Goal: Use online tool/utility: Utilize a website feature to perform a specific function

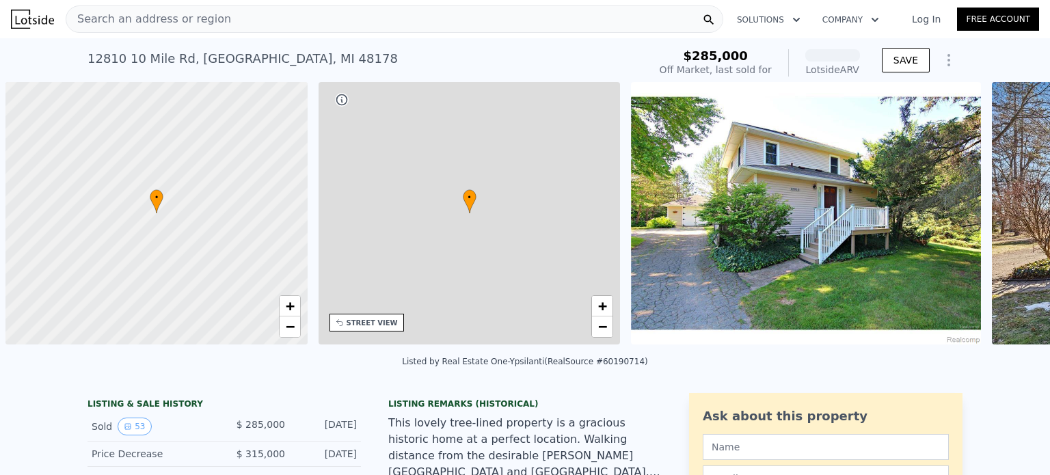
scroll to position [0, 5]
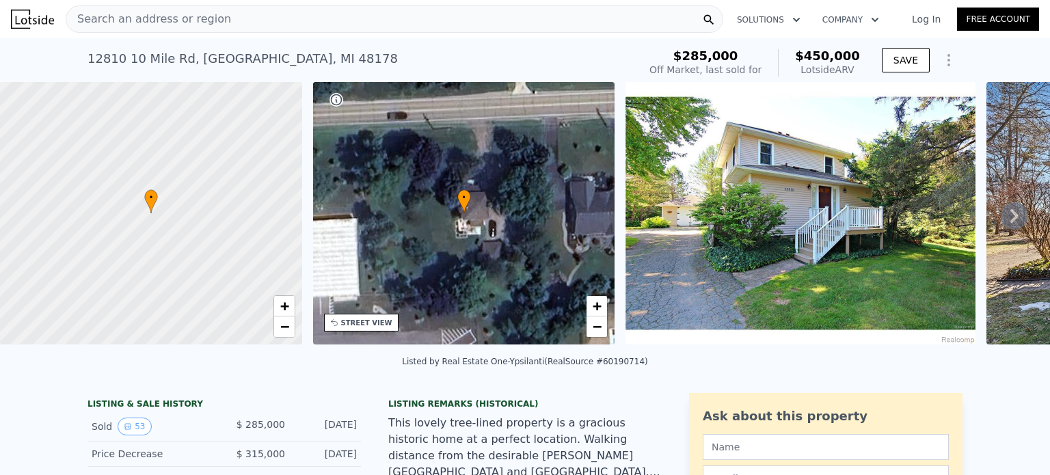
click at [1004, 215] on icon at bounding box center [1014, 215] width 27 height 27
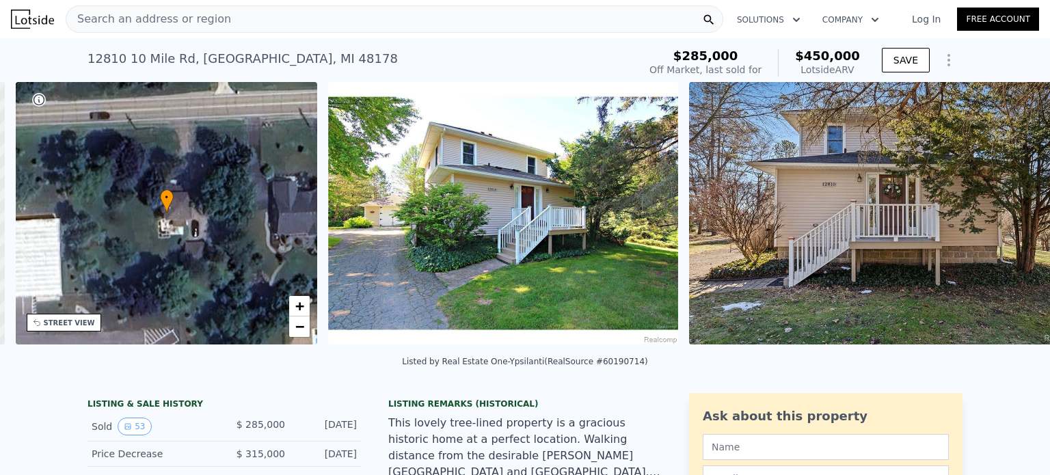
scroll to position [0, 318]
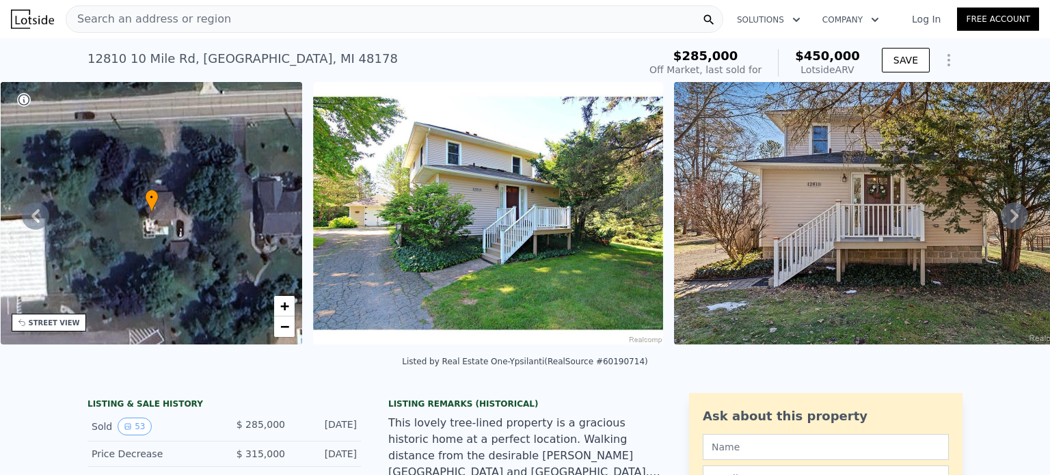
click at [1011, 219] on icon at bounding box center [1015, 216] width 8 height 14
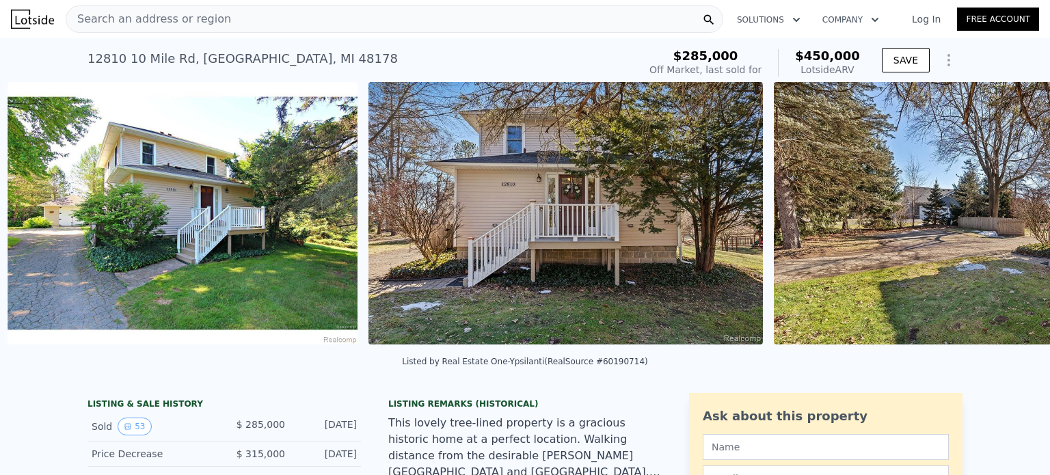
scroll to position [0, 626]
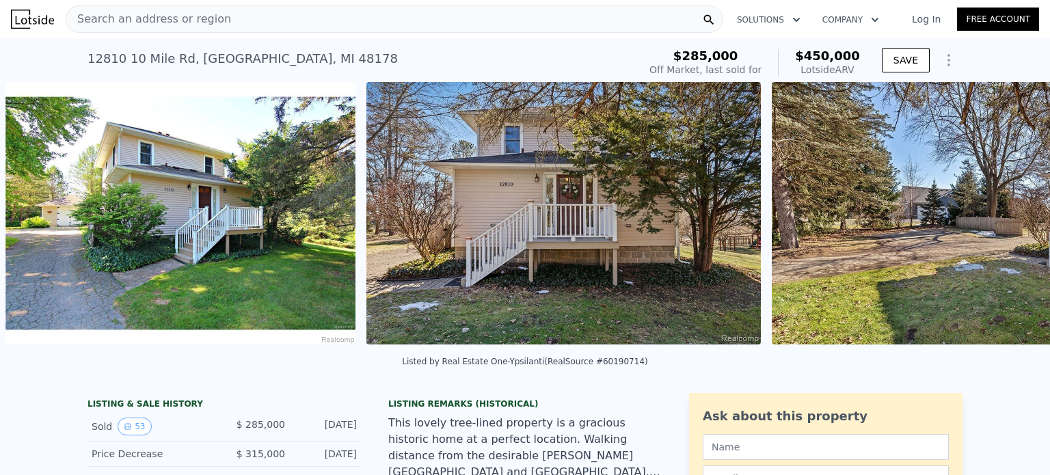
click at [1007, 219] on div "• + − • + − STREET VIEW Loading... SATELLITE VIEW" at bounding box center [525, 215] width 1050 height 267
click at [1011, 219] on icon at bounding box center [1015, 216] width 8 height 14
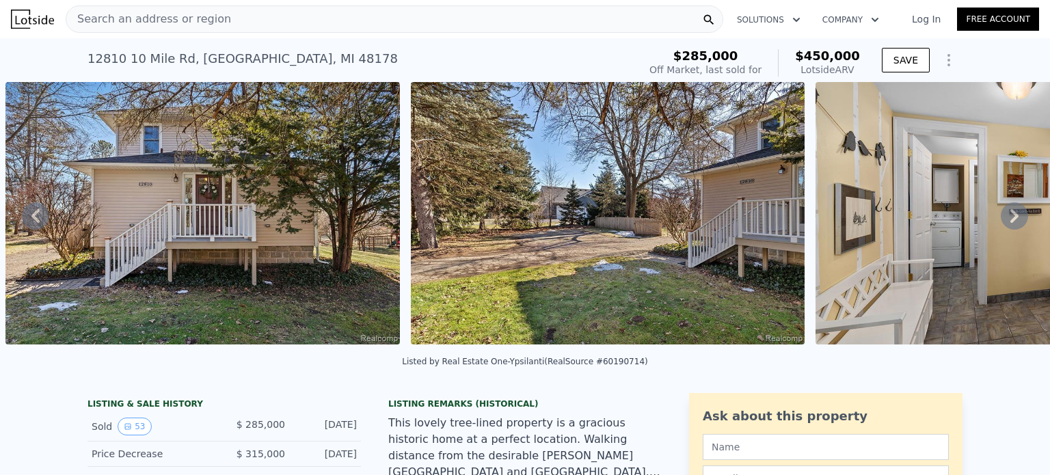
click at [1011, 219] on icon at bounding box center [1015, 216] width 8 height 14
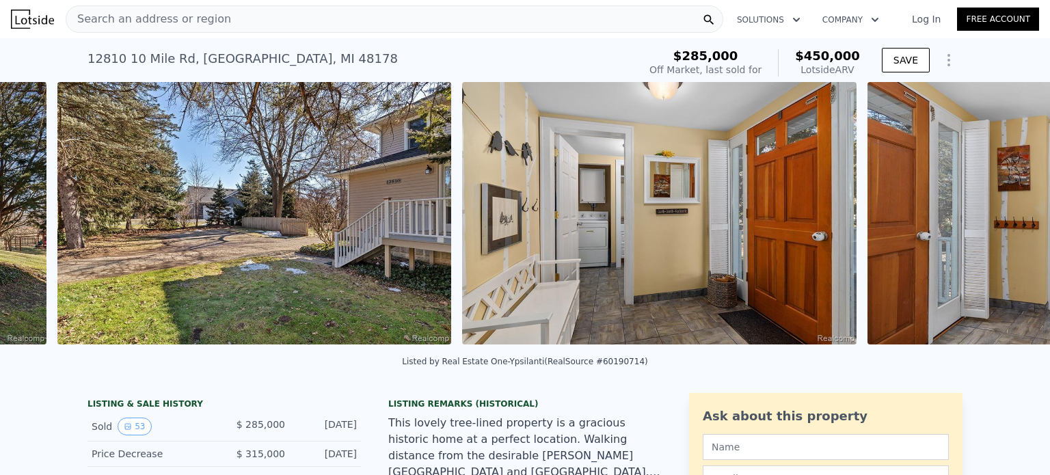
scroll to position [0, 1392]
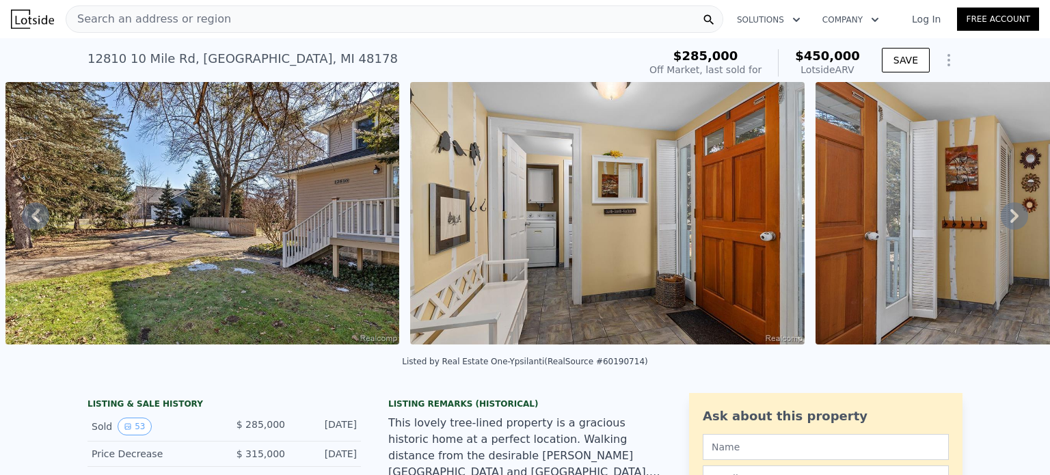
click at [1011, 219] on icon at bounding box center [1015, 216] width 8 height 14
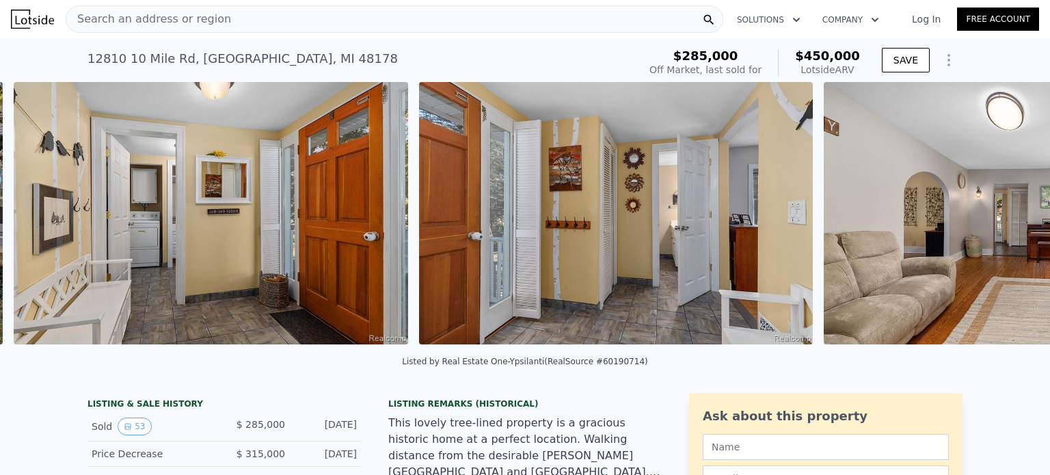
scroll to position [0, 1797]
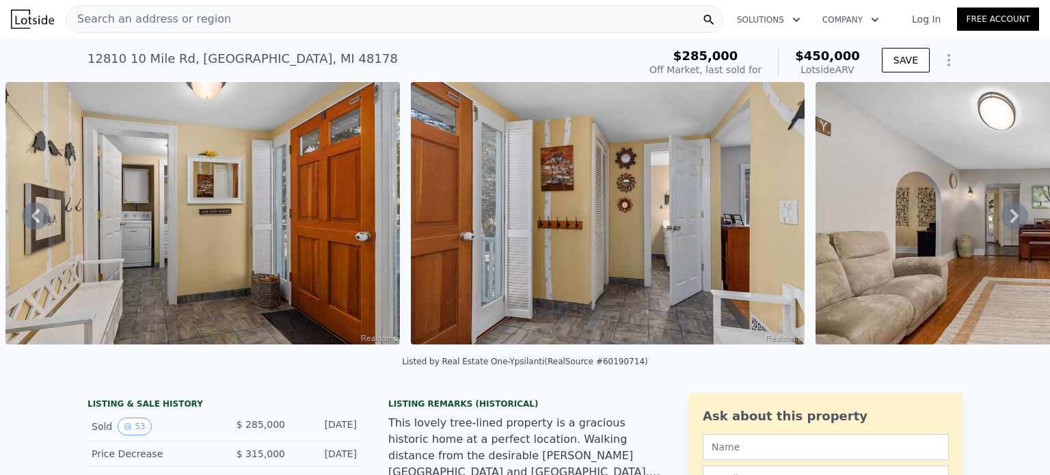
click at [1011, 219] on icon at bounding box center [1015, 216] width 8 height 14
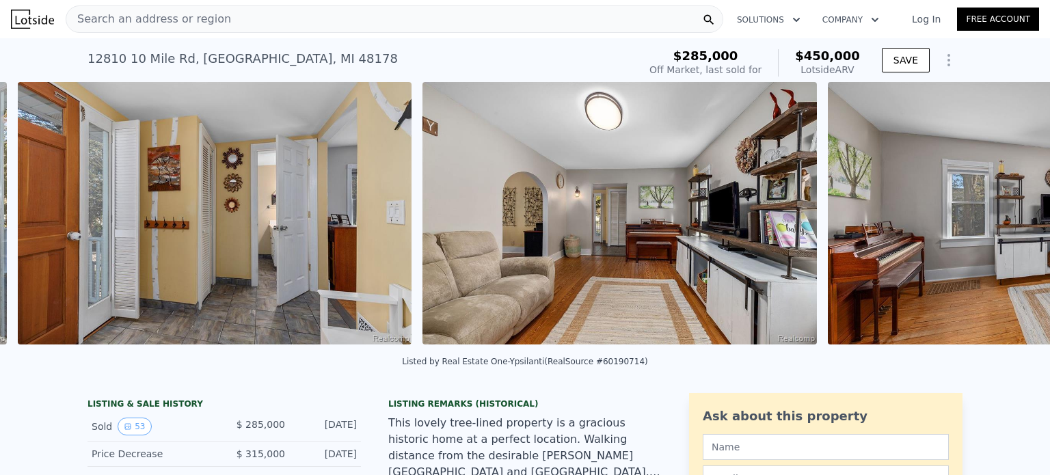
scroll to position [0, 2202]
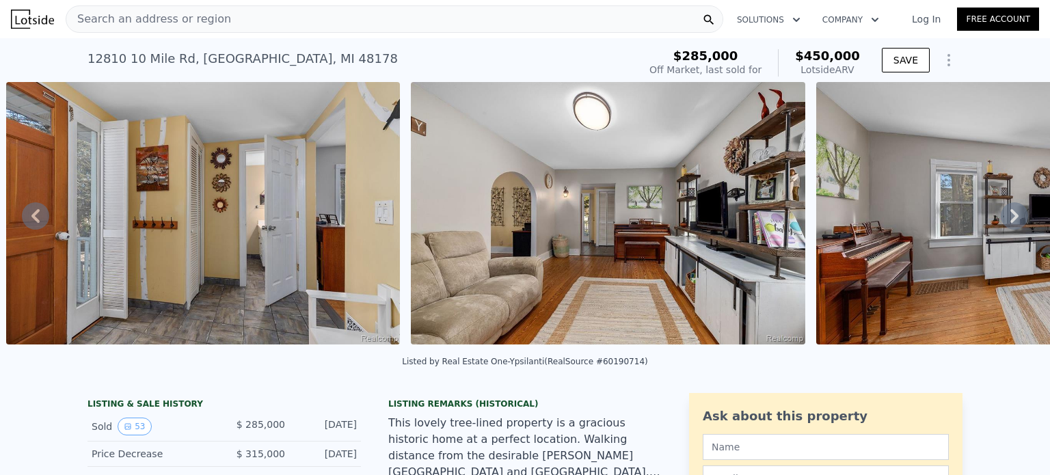
click at [1011, 219] on icon at bounding box center [1015, 216] width 8 height 14
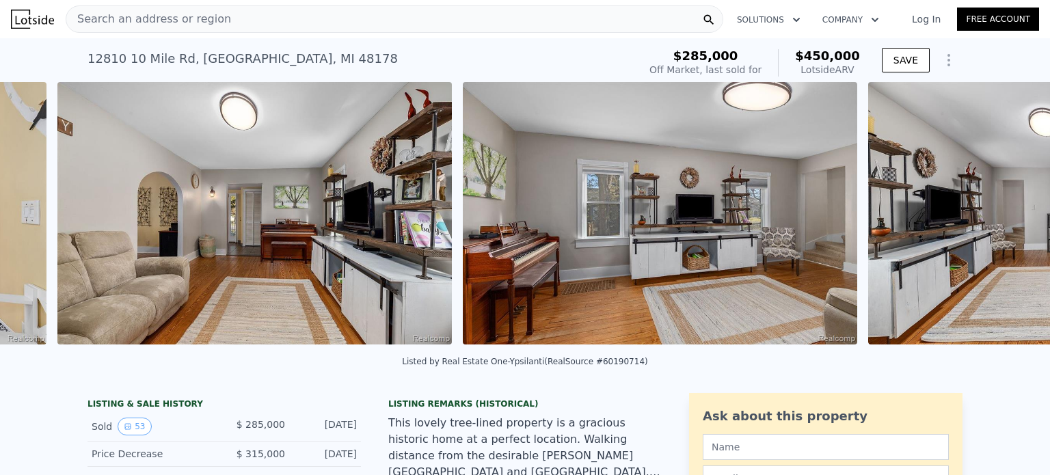
scroll to position [0, 2607]
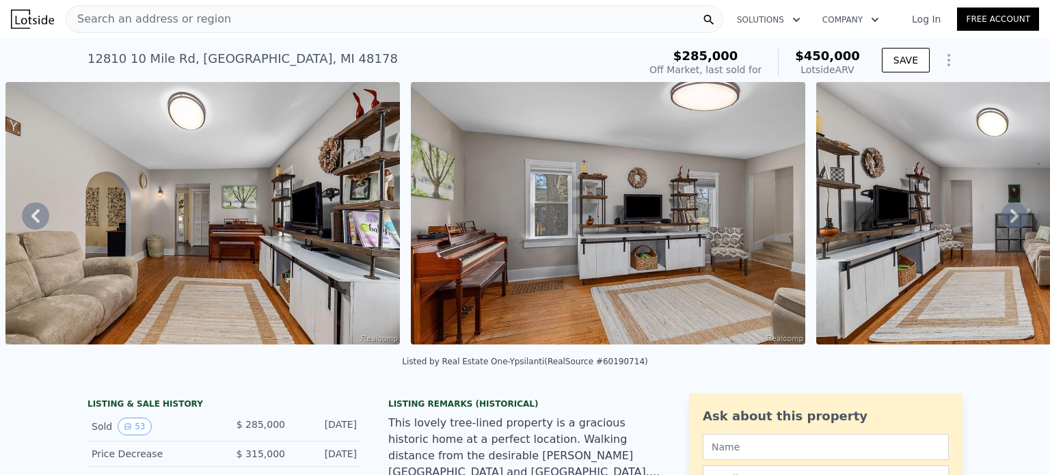
click at [1010, 217] on icon at bounding box center [1014, 215] width 27 height 27
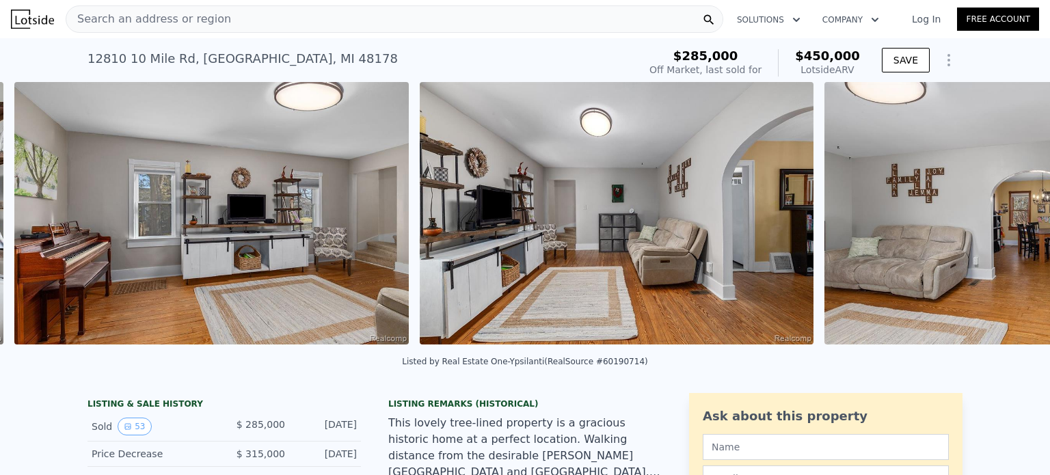
scroll to position [0, 3013]
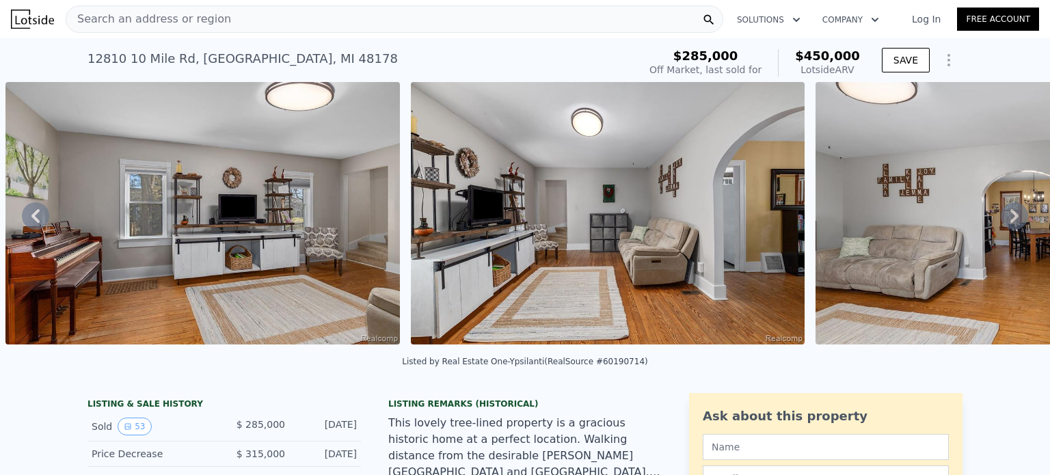
click at [1011, 218] on icon at bounding box center [1015, 216] width 8 height 14
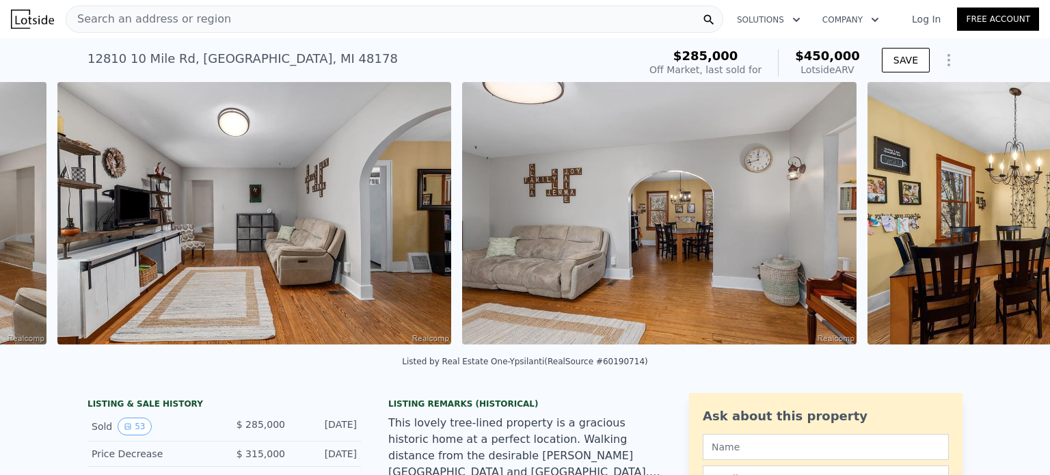
scroll to position [0, 3417]
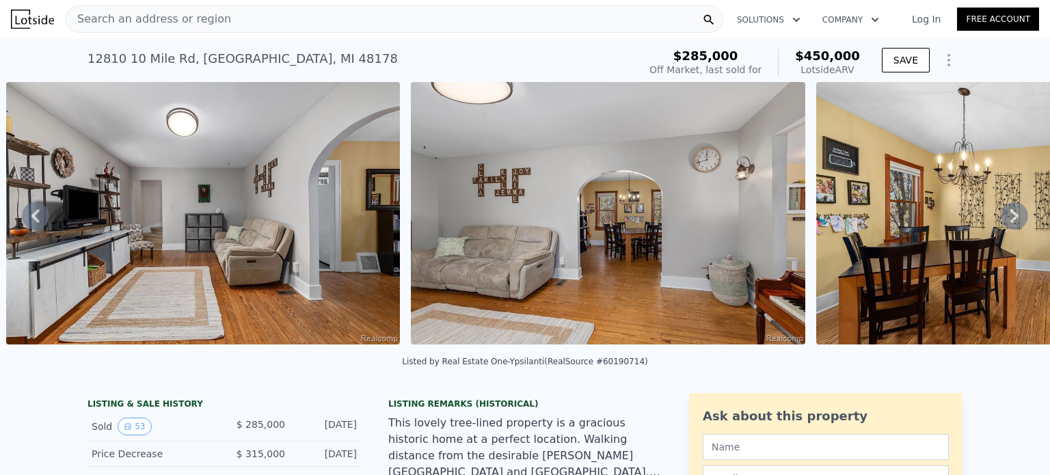
click at [1011, 218] on icon at bounding box center [1015, 216] width 8 height 14
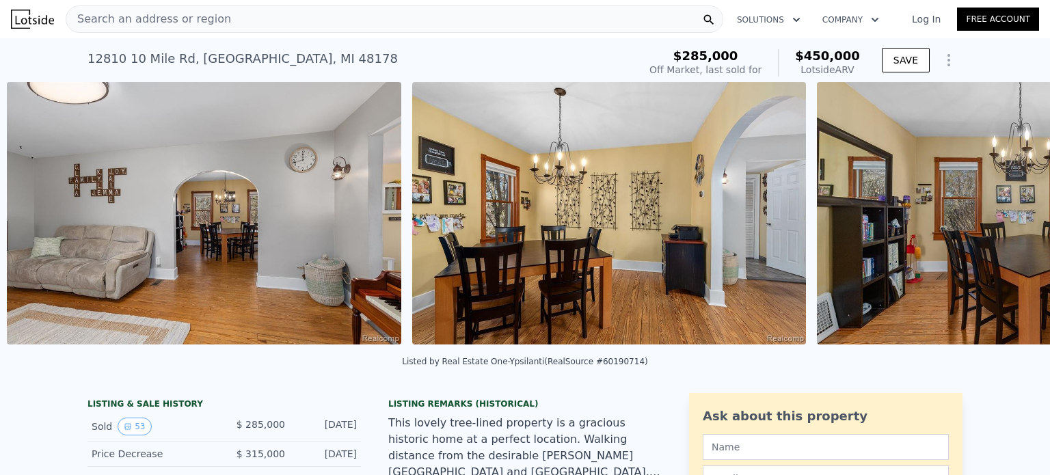
scroll to position [0, 3823]
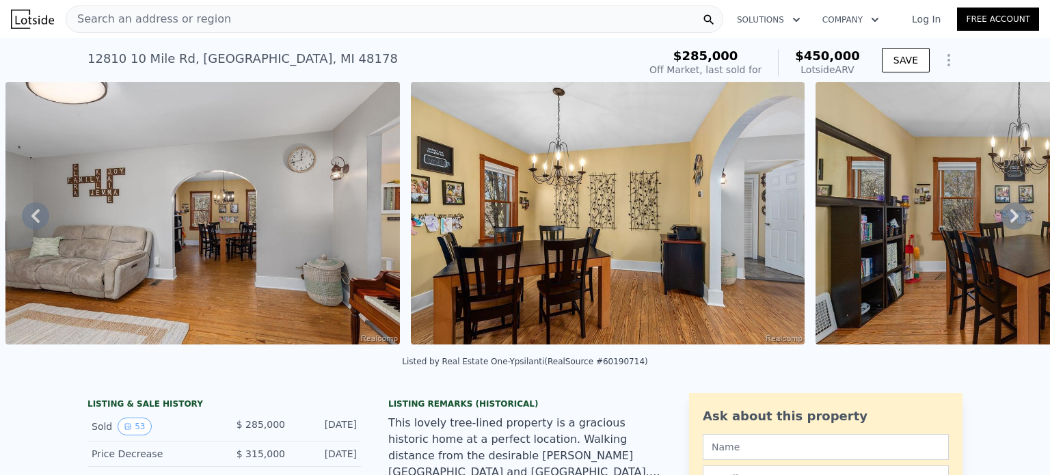
click at [1011, 218] on icon at bounding box center [1015, 216] width 8 height 14
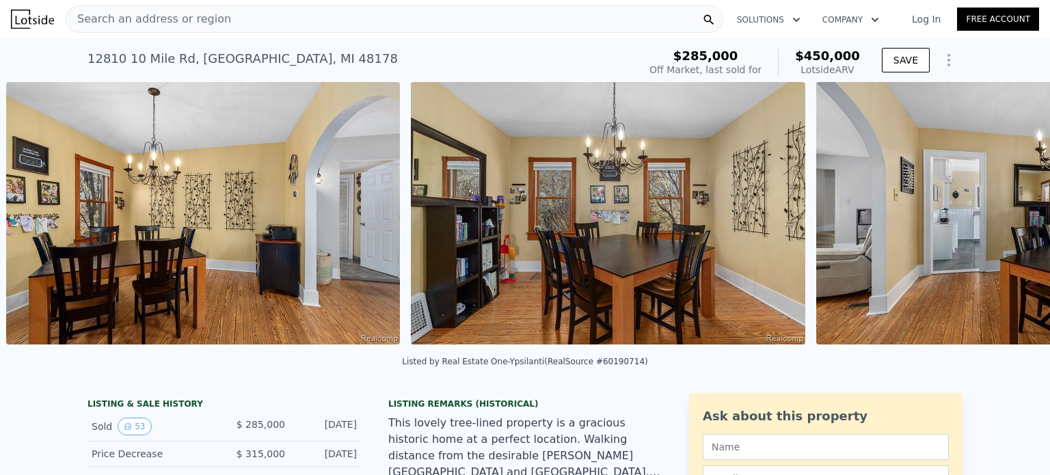
scroll to position [0, 4228]
click at [1011, 218] on icon at bounding box center [1015, 216] width 8 height 14
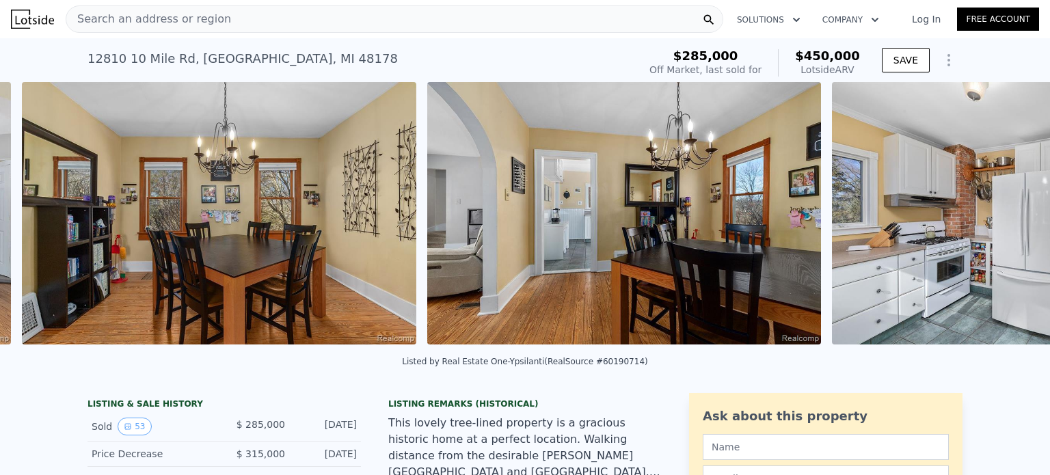
scroll to position [0, 4633]
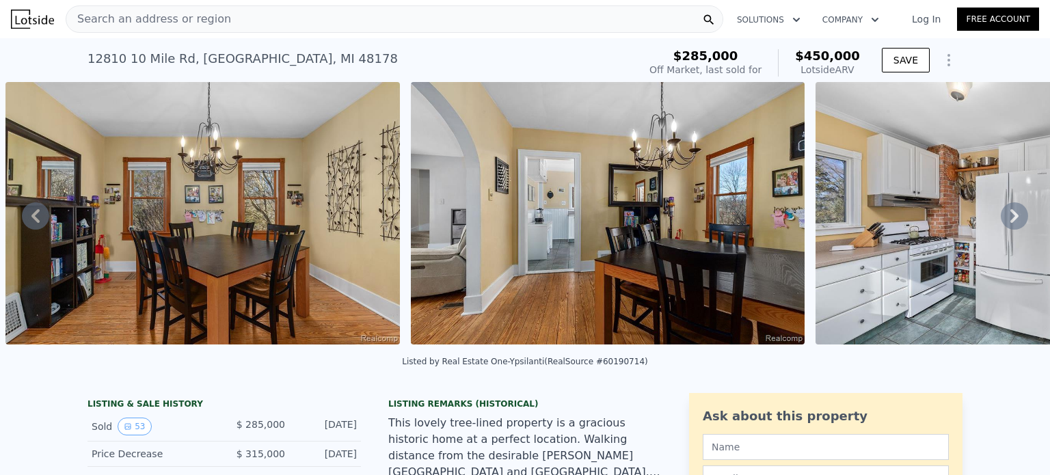
click at [1011, 218] on icon at bounding box center [1015, 216] width 8 height 14
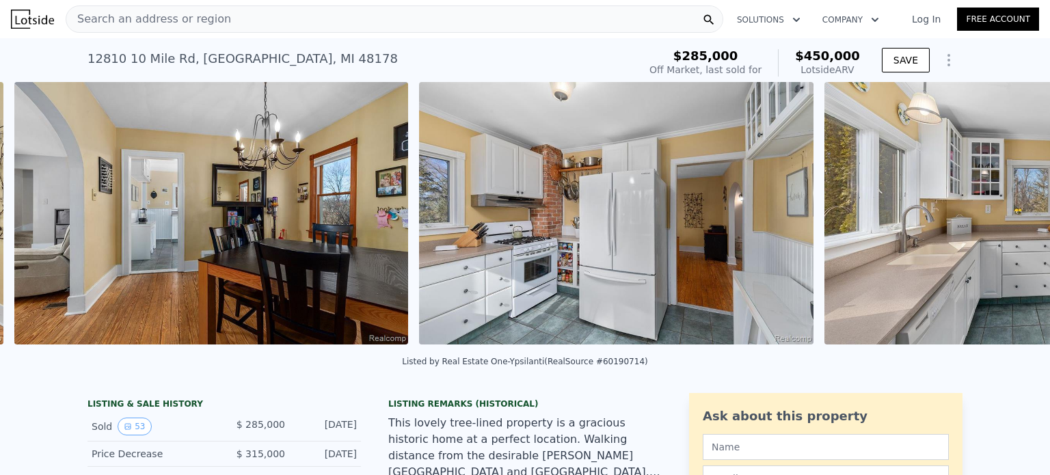
scroll to position [0, 5038]
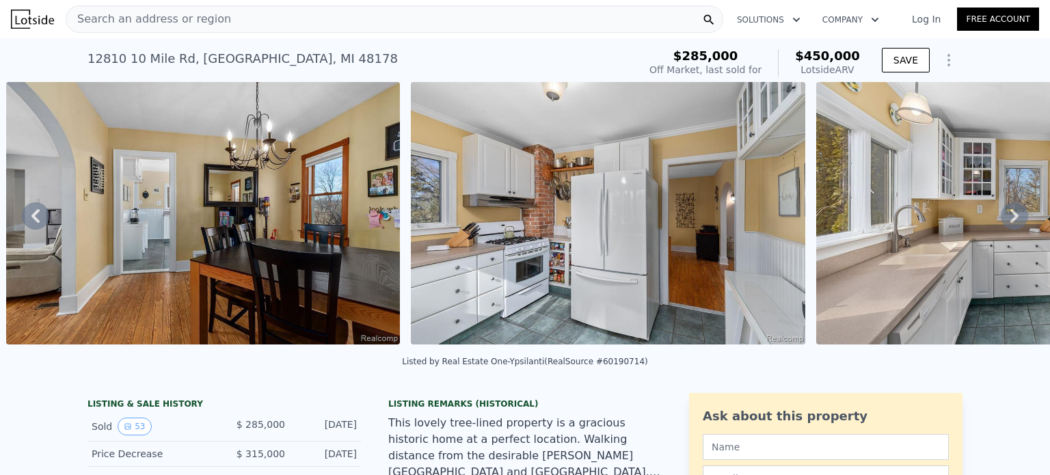
click at [1011, 218] on icon at bounding box center [1015, 216] width 8 height 14
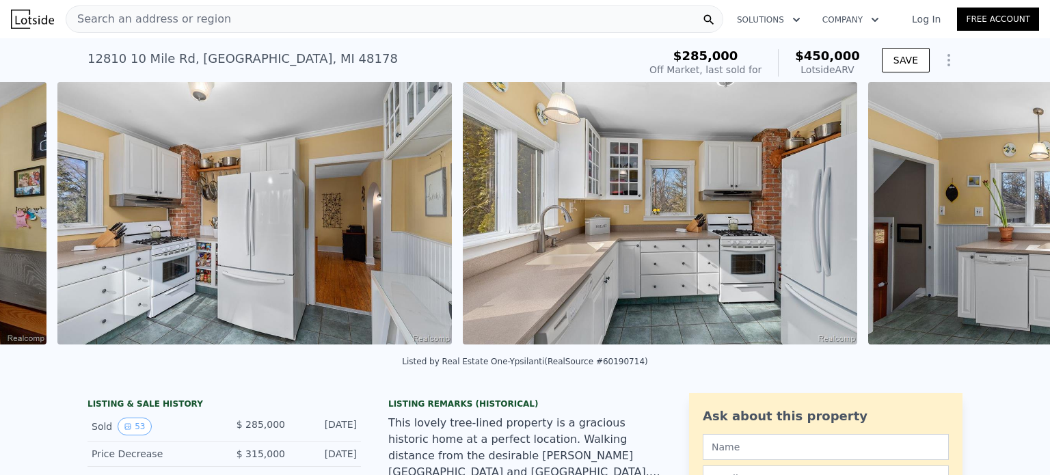
scroll to position [0, 5444]
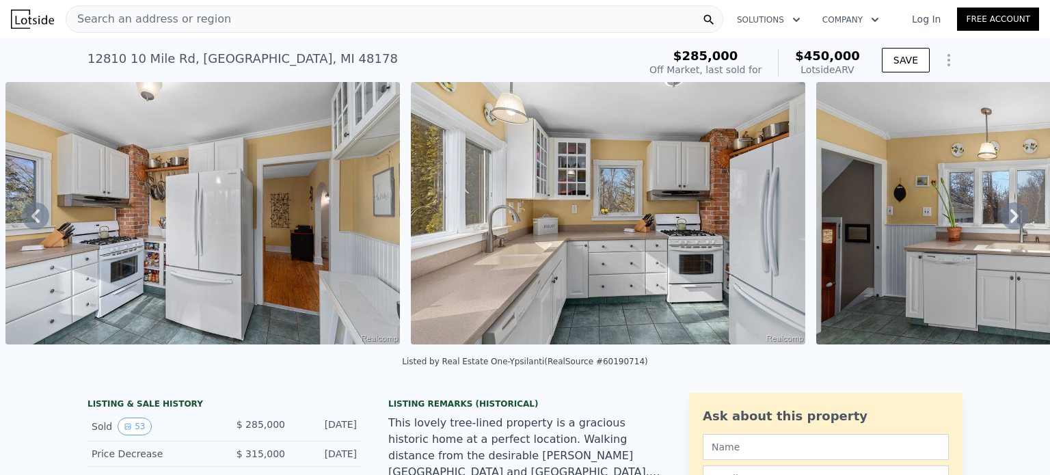
click at [1011, 218] on icon at bounding box center [1015, 216] width 8 height 14
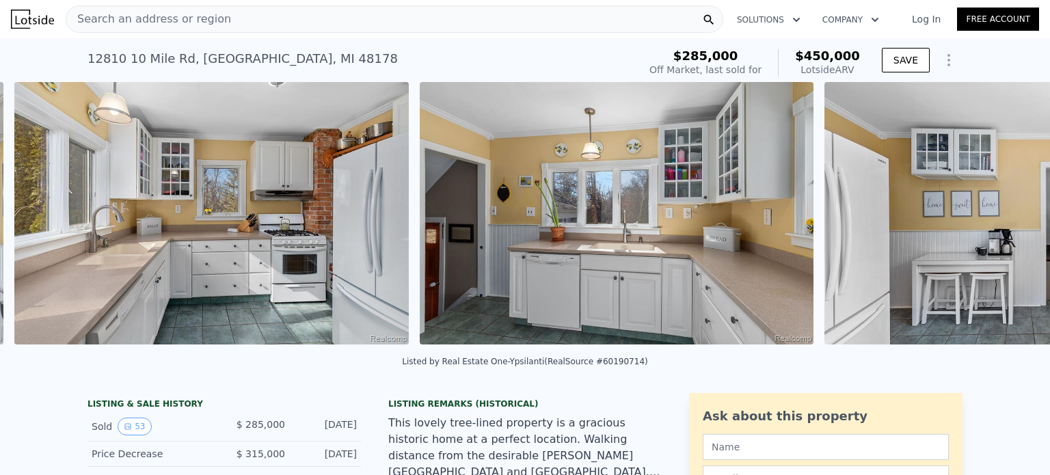
scroll to position [0, 5848]
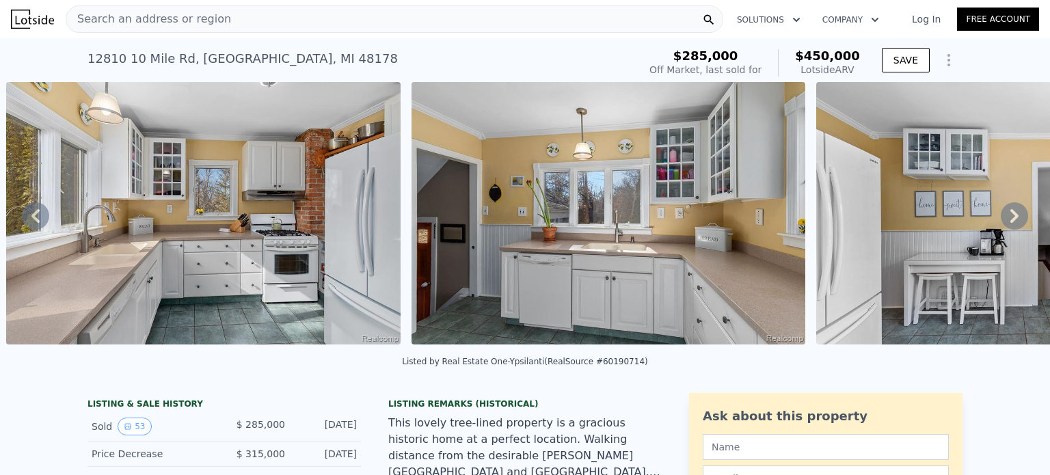
click at [1011, 218] on icon at bounding box center [1015, 216] width 8 height 14
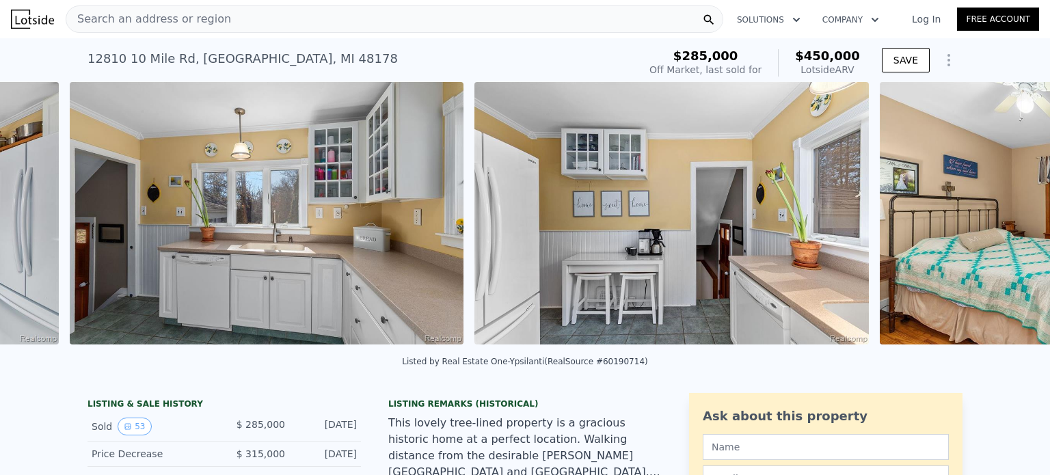
scroll to position [0, 6254]
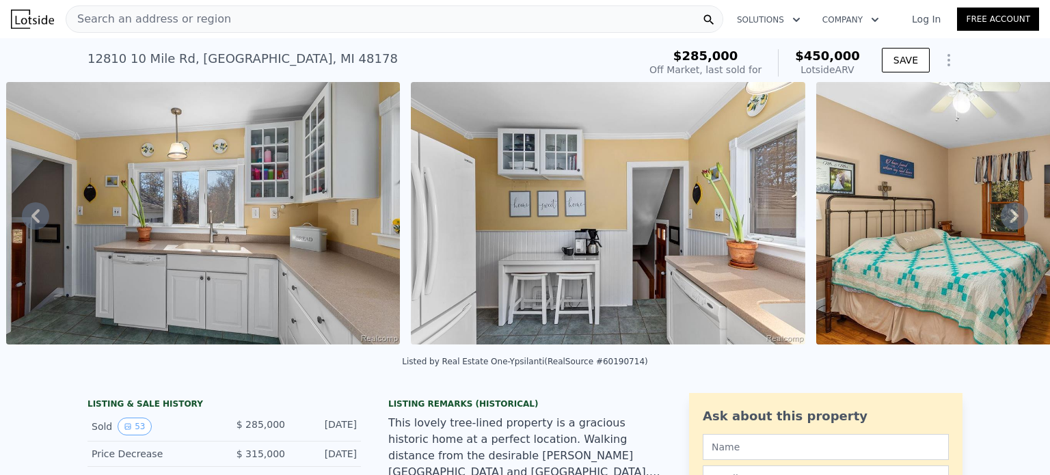
click at [1011, 217] on icon at bounding box center [1015, 216] width 8 height 14
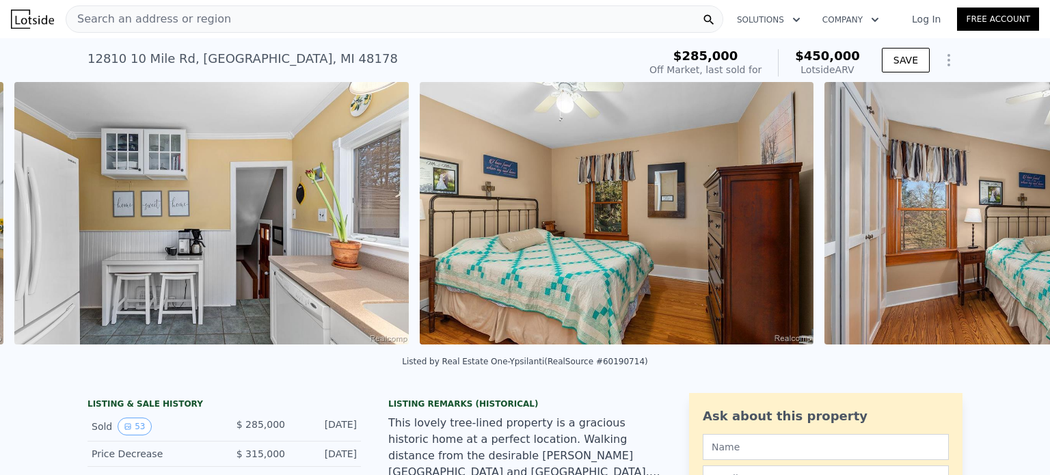
scroll to position [0, 6659]
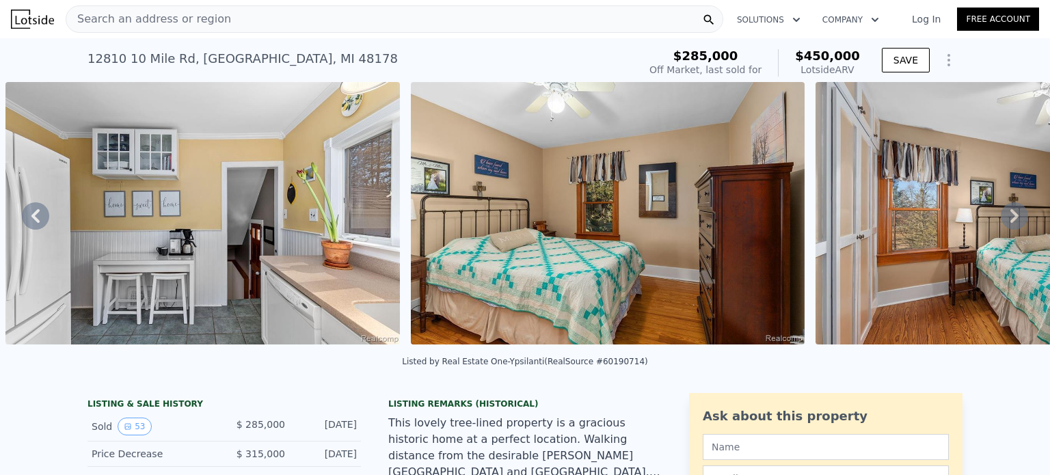
click at [1011, 217] on icon at bounding box center [1015, 216] width 8 height 14
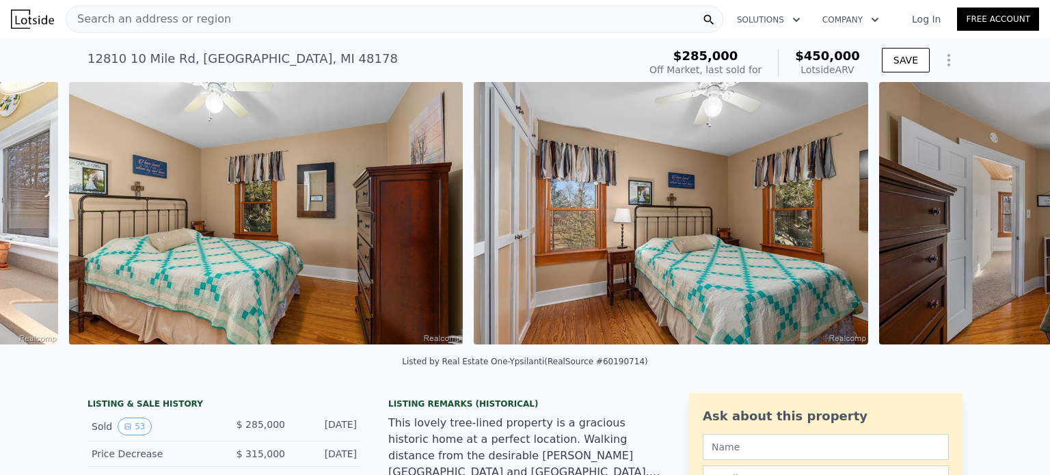
scroll to position [0, 7065]
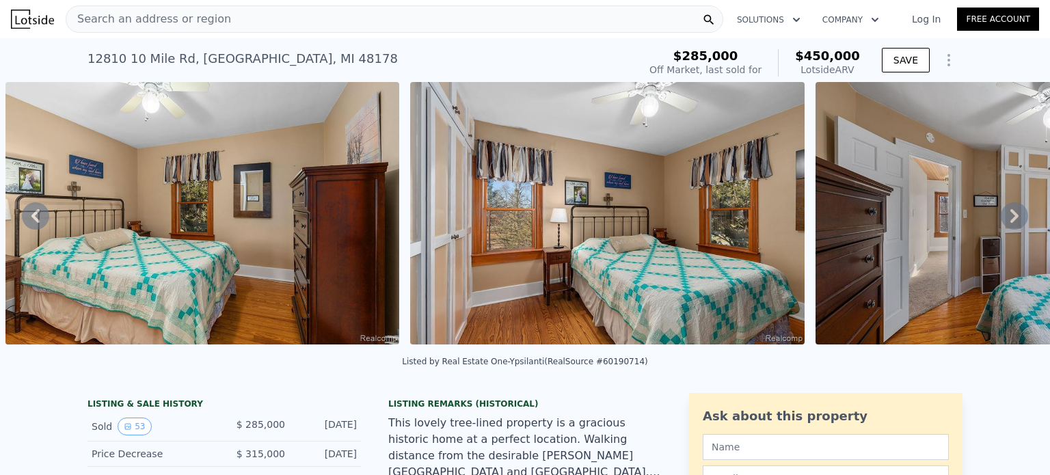
click at [1011, 218] on icon at bounding box center [1015, 216] width 8 height 14
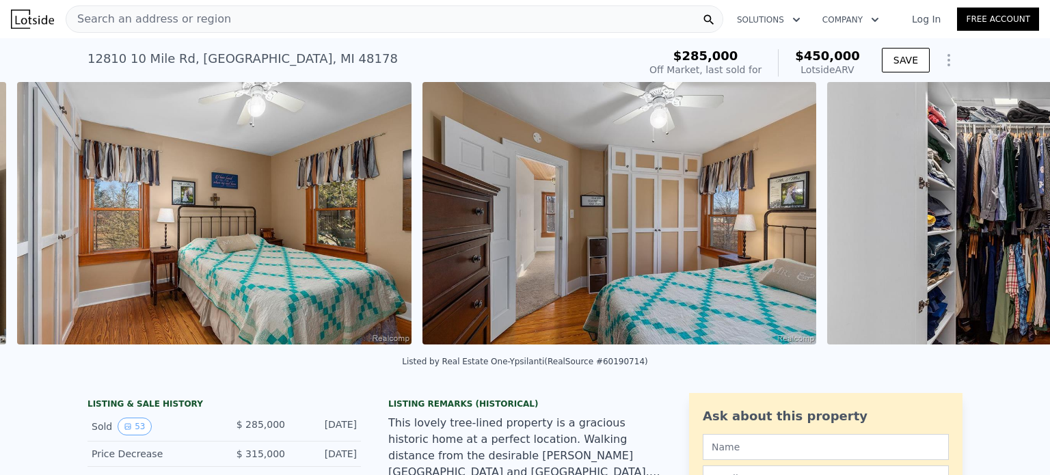
scroll to position [0, 7470]
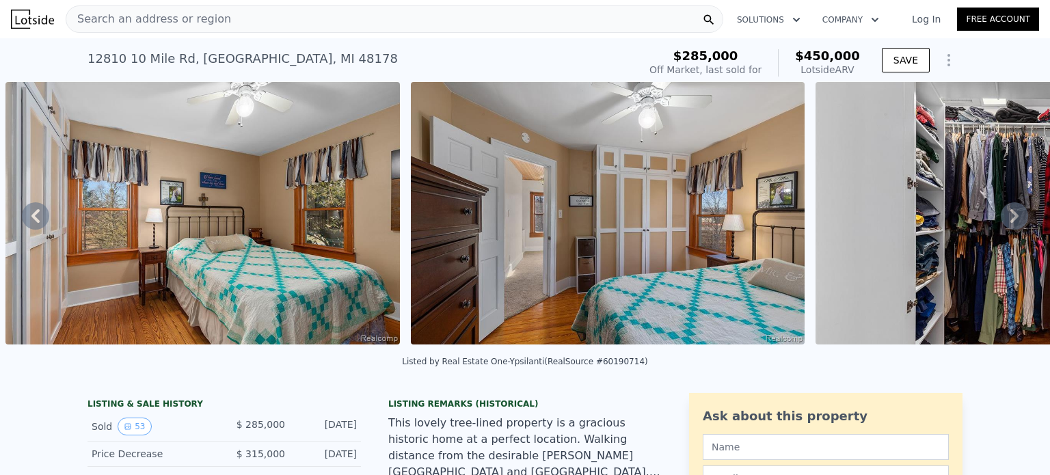
click at [1011, 218] on icon at bounding box center [1015, 216] width 8 height 14
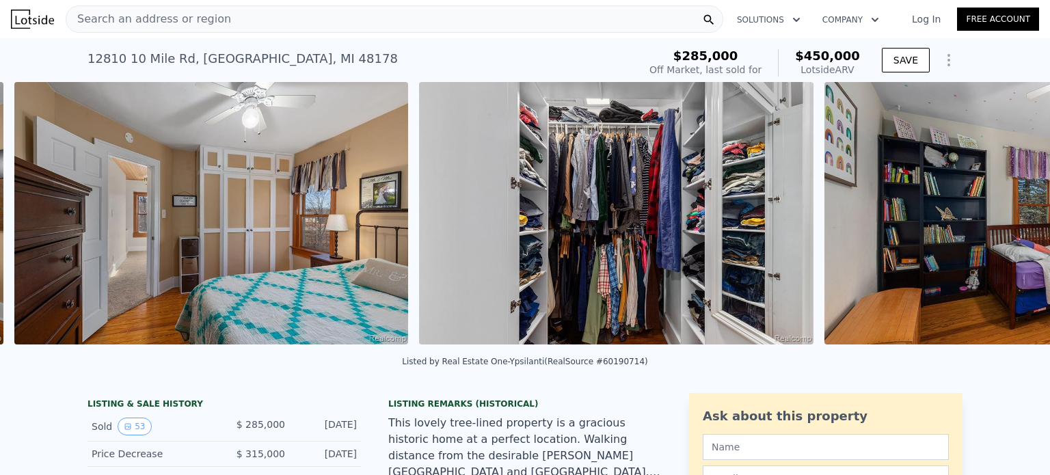
scroll to position [0, 7874]
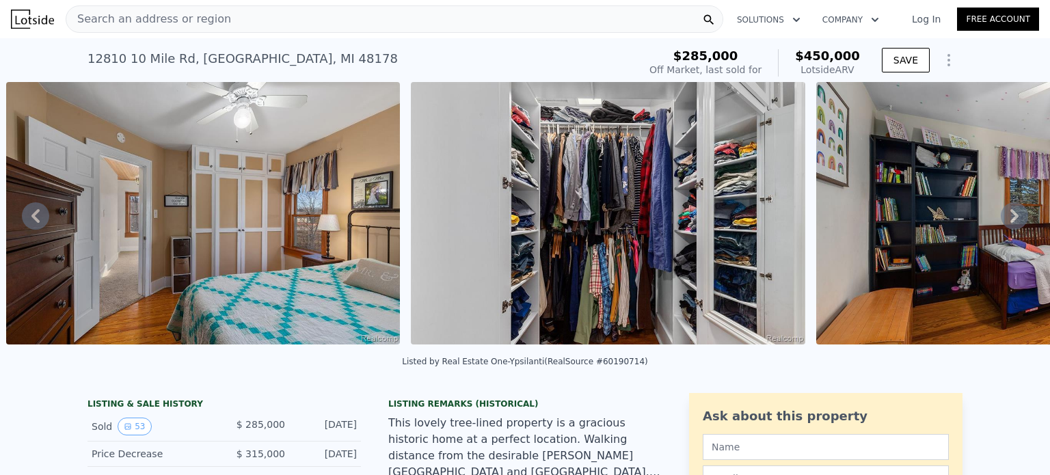
click at [1007, 225] on icon at bounding box center [1014, 215] width 27 height 27
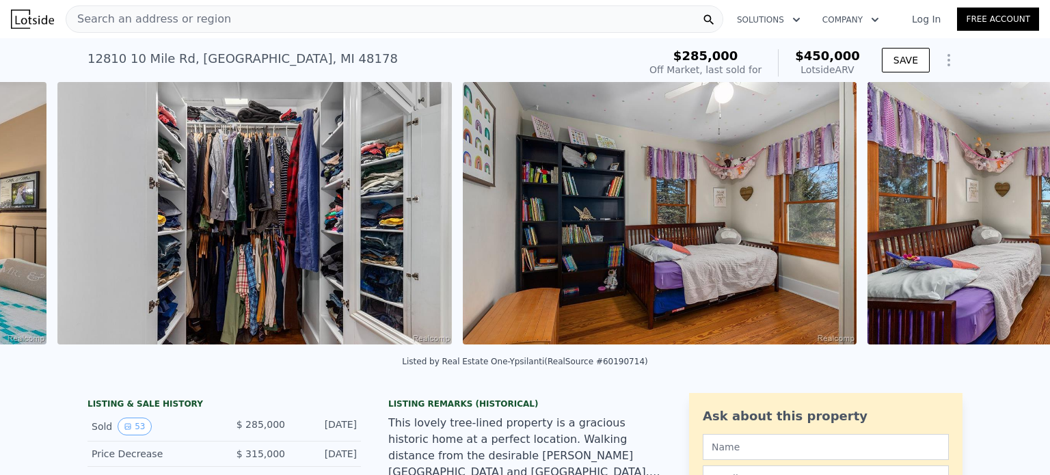
scroll to position [0, 8280]
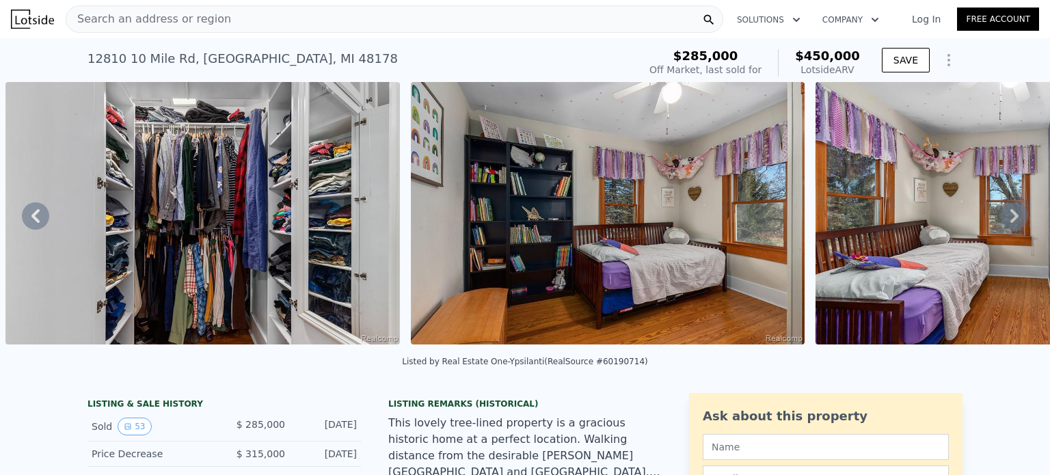
click at [1007, 225] on icon at bounding box center [1014, 215] width 27 height 27
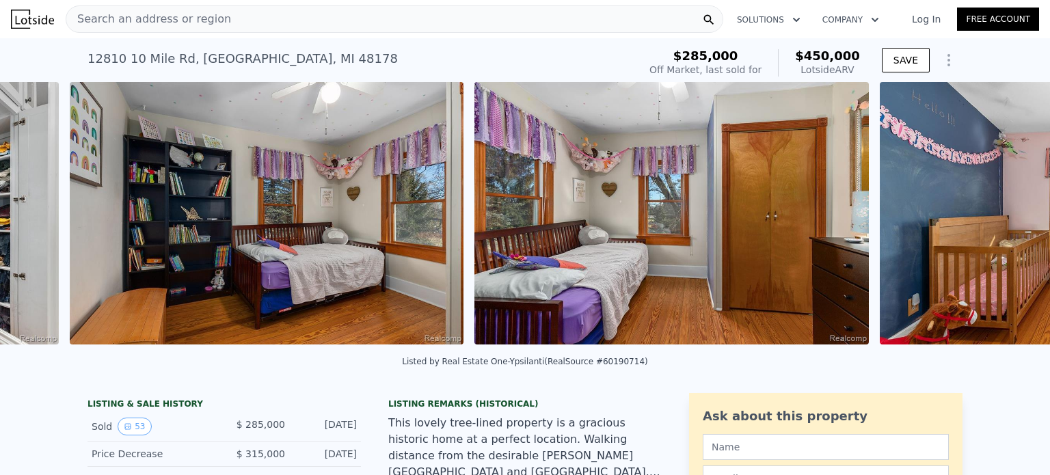
scroll to position [0, 8685]
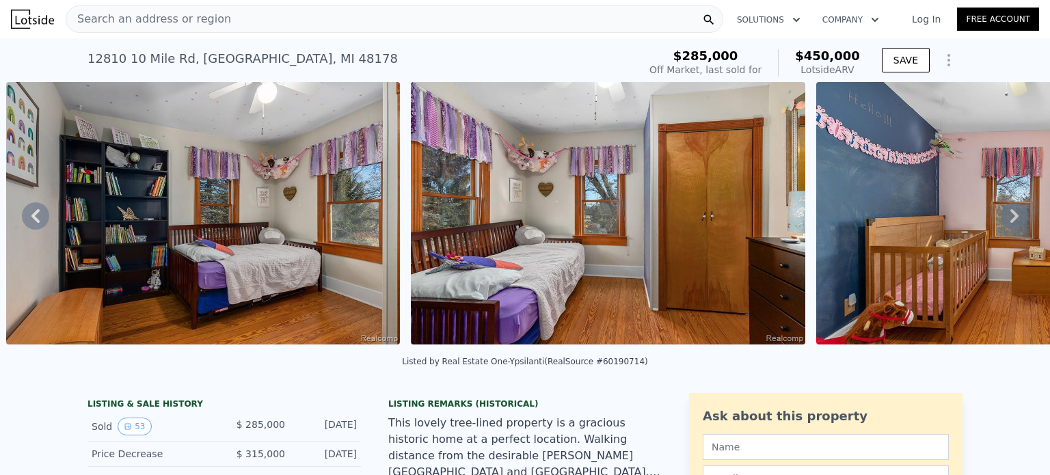
click at [1007, 225] on icon at bounding box center [1014, 215] width 27 height 27
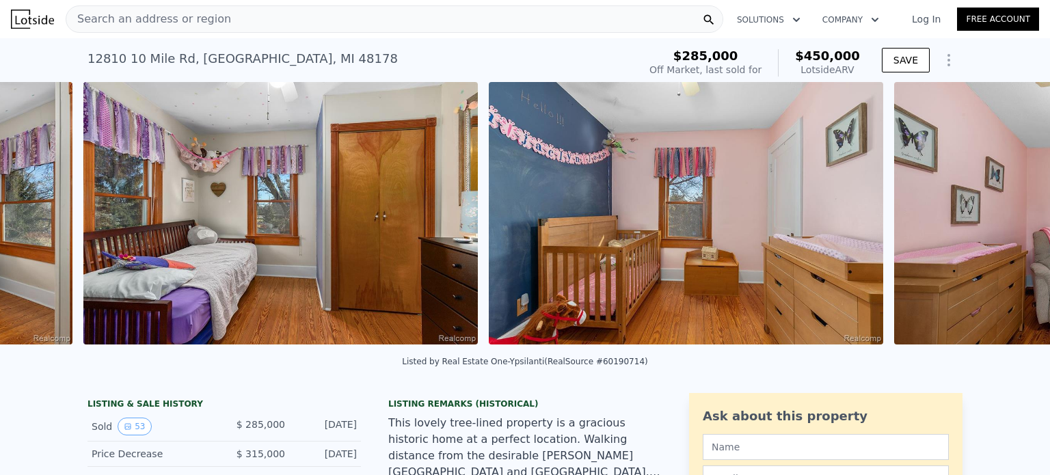
scroll to position [0, 9090]
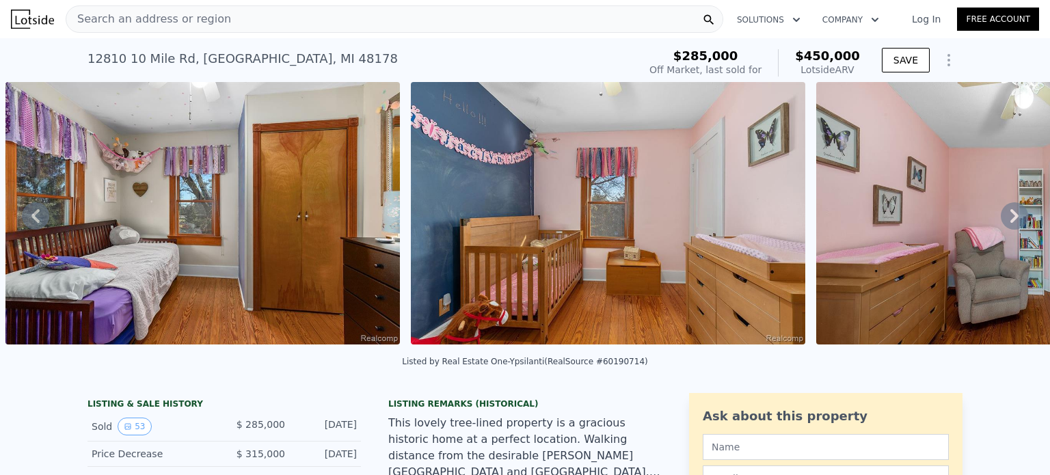
click at [1007, 225] on icon at bounding box center [1014, 215] width 27 height 27
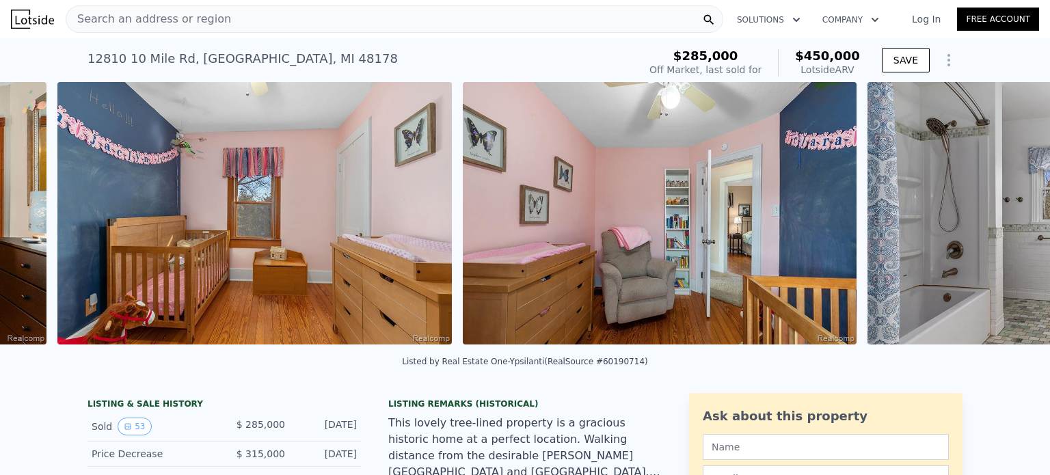
scroll to position [0, 9496]
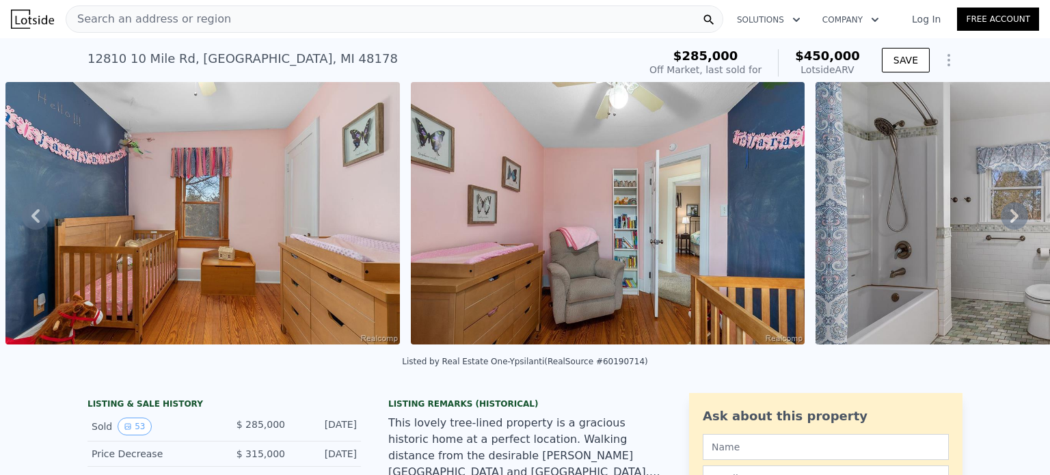
click at [1007, 225] on icon at bounding box center [1014, 215] width 27 height 27
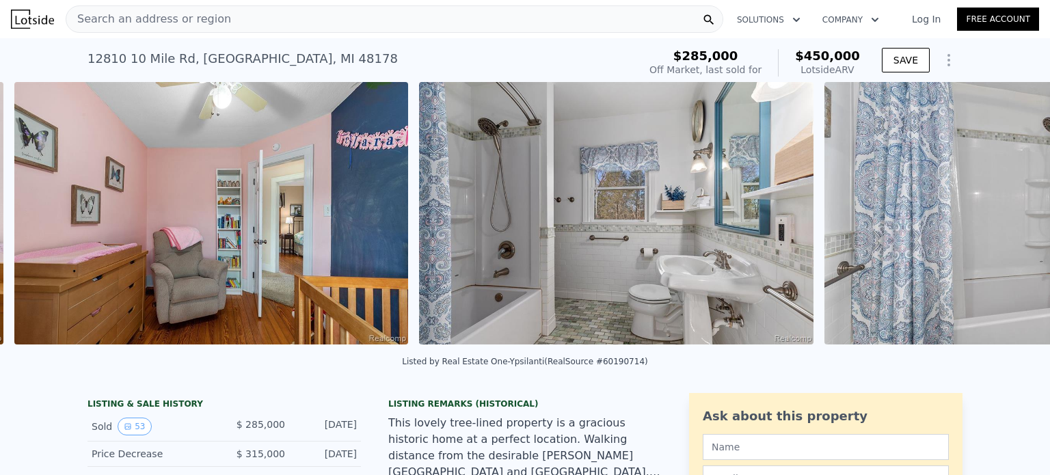
scroll to position [0, 9900]
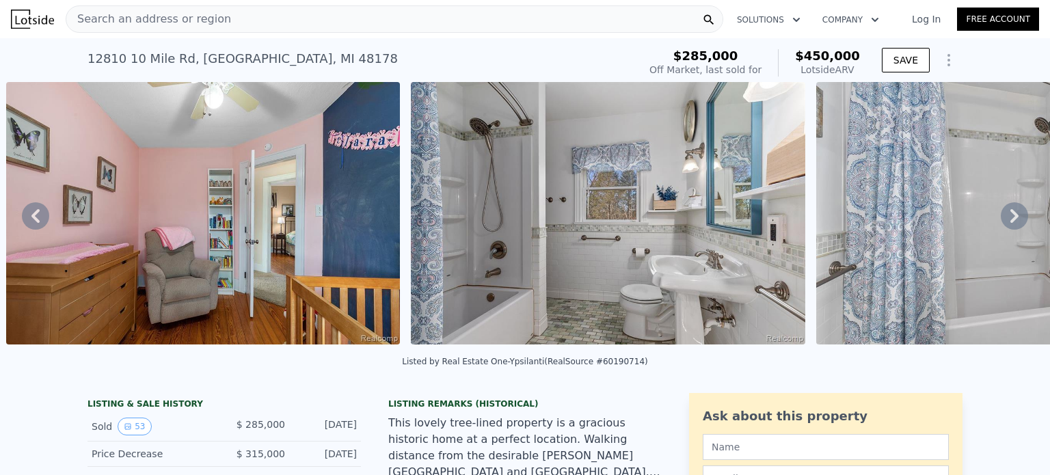
click at [1009, 224] on icon at bounding box center [1014, 215] width 27 height 27
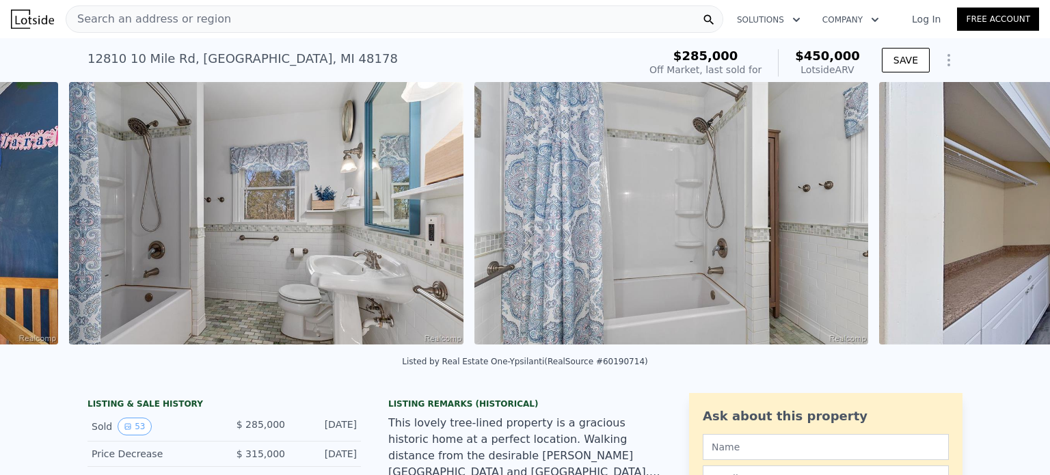
scroll to position [0, 10306]
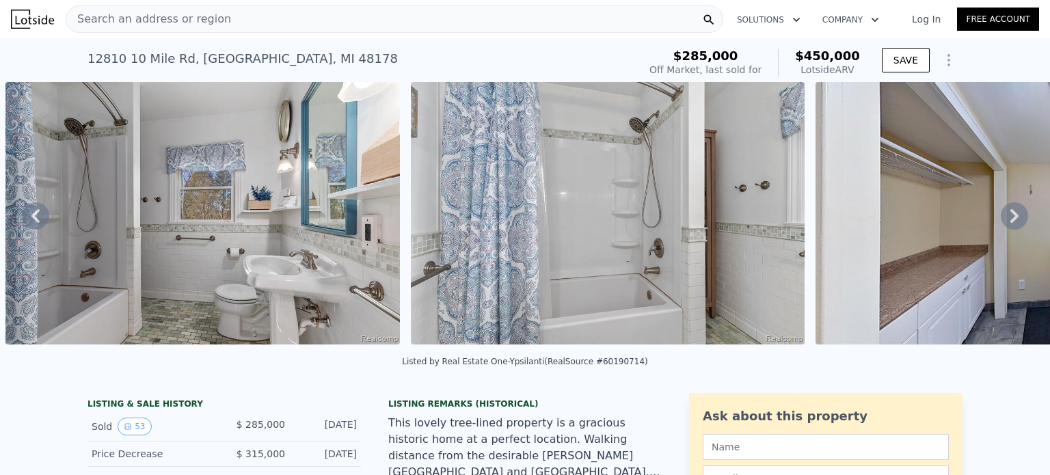
click at [1009, 224] on icon at bounding box center [1014, 215] width 27 height 27
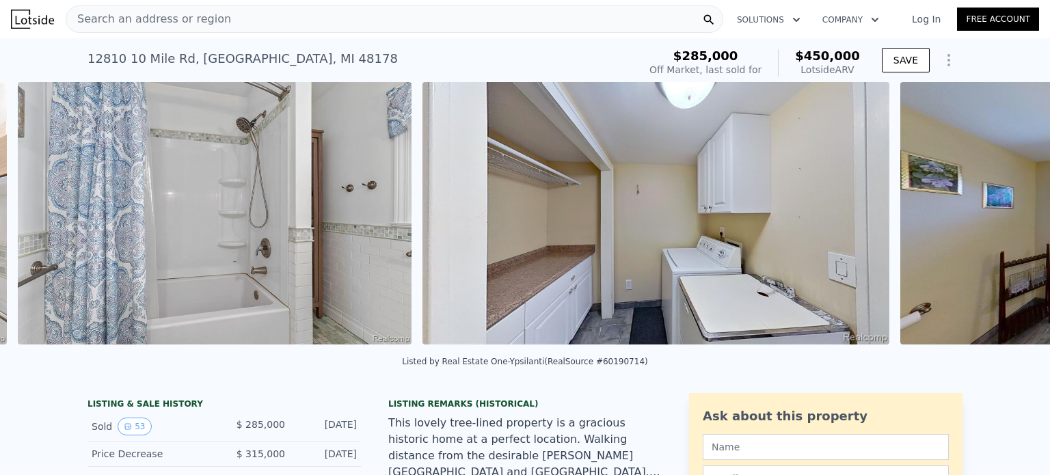
scroll to position [0, 10711]
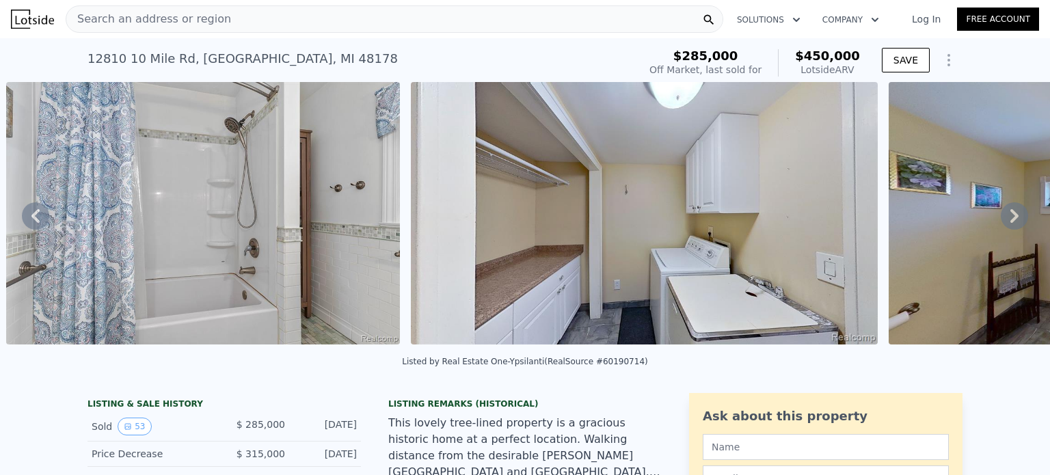
click at [1009, 224] on icon at bounding box center [1014, 215] width 27 height 27
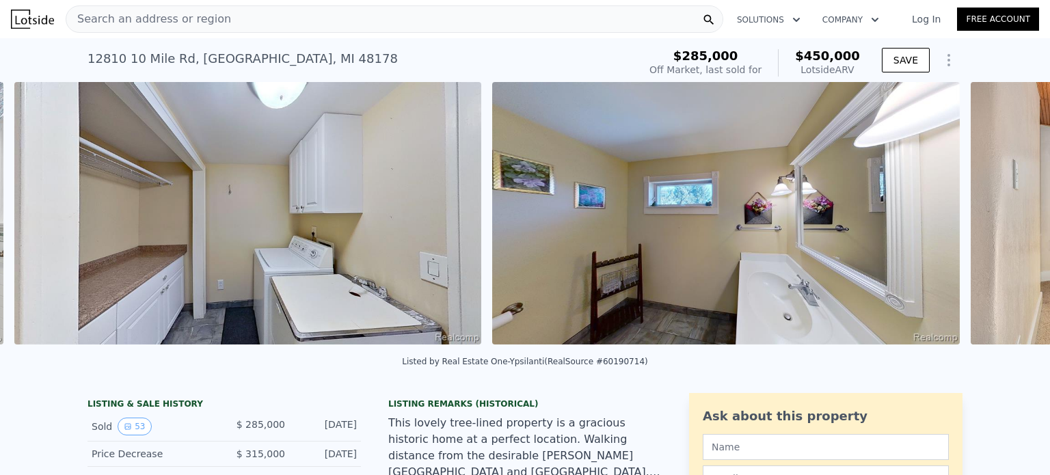
scroll to position [0, 11116]
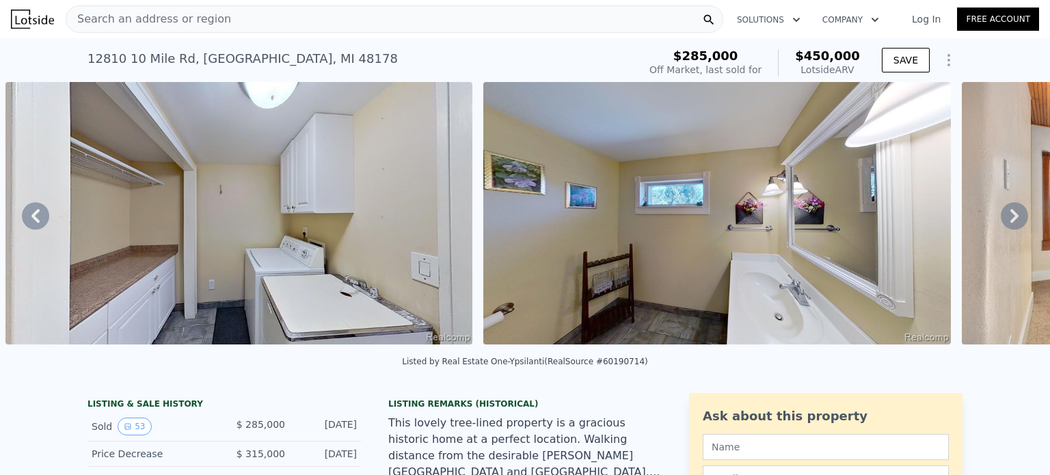
click at [1009, 224] on icon at bounding box center [1014, 215] width 27 height 27
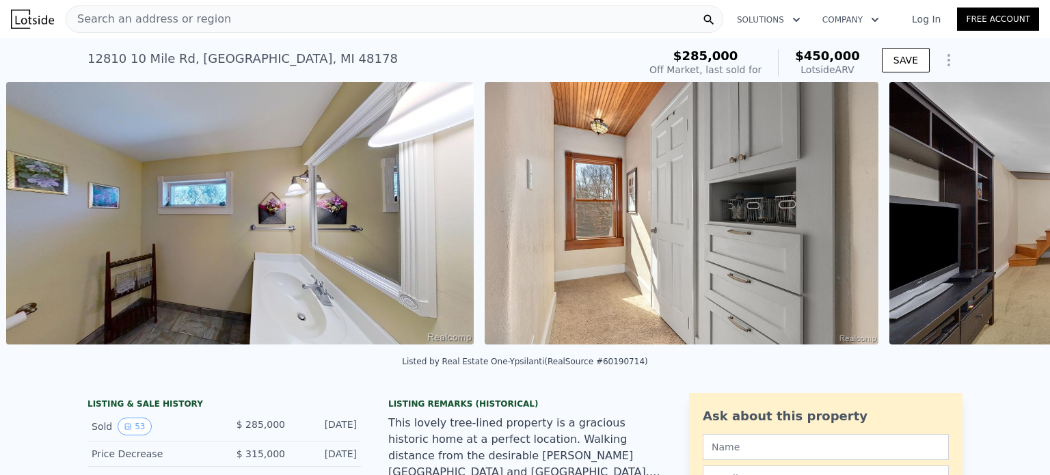
scroll to position [0, 11594]
click at [1009, 224] on icon at bounding box center [1014, 215] width 27 height 27
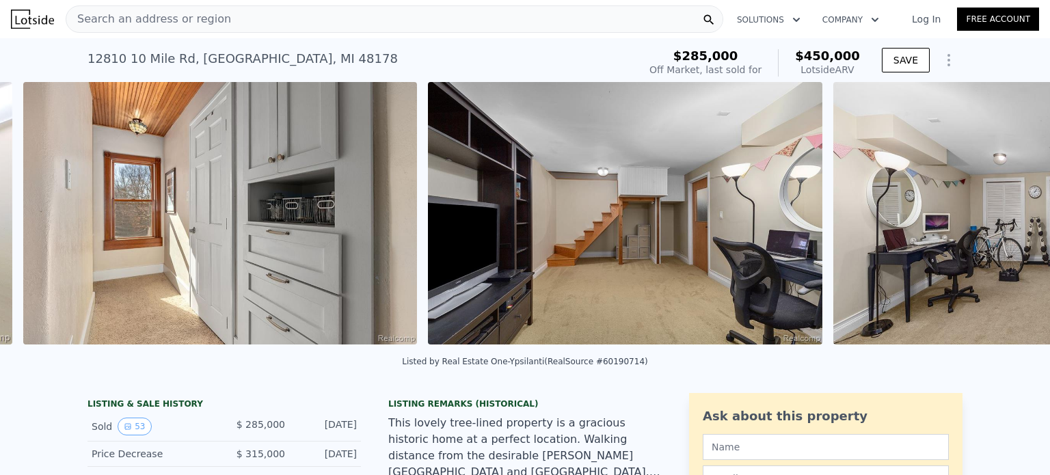
scroll to position [0, 12073]
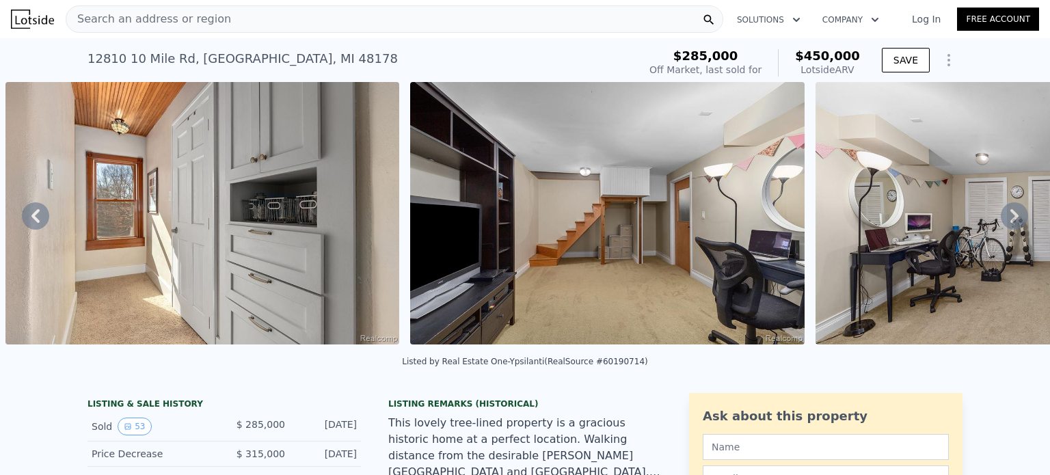
click at [1009, 224] on icon at bounding box center [1014, 215] width 27 height 27
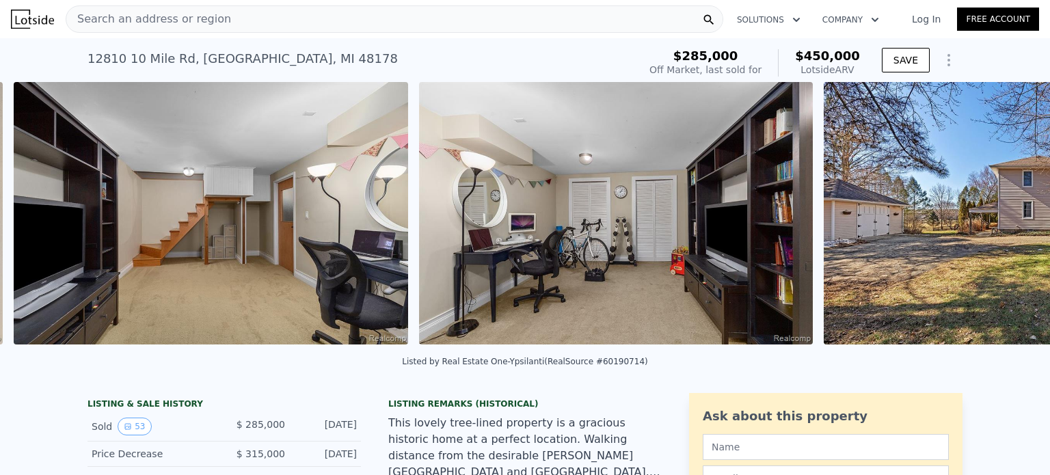
scroll to position [0, 12477]
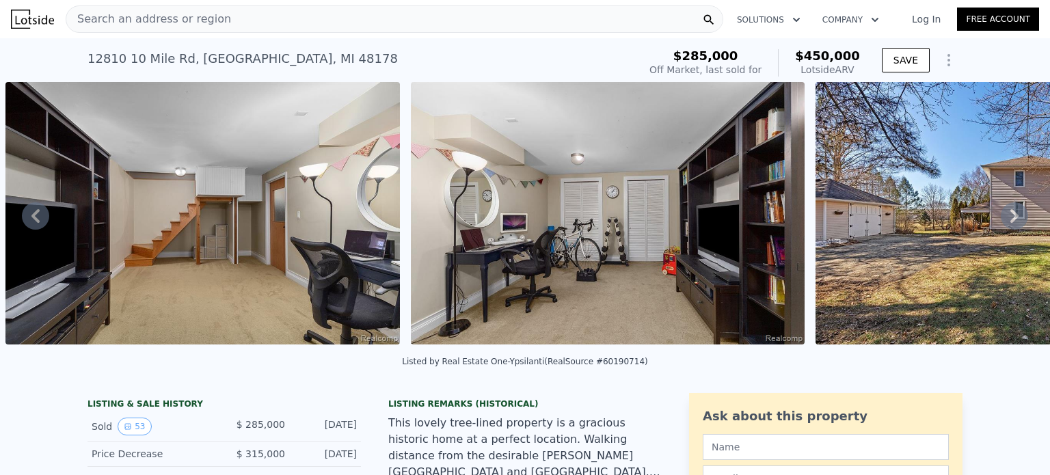
click at [1009, 224] on icon at bounding box center [1014, 215] width 27 height 27
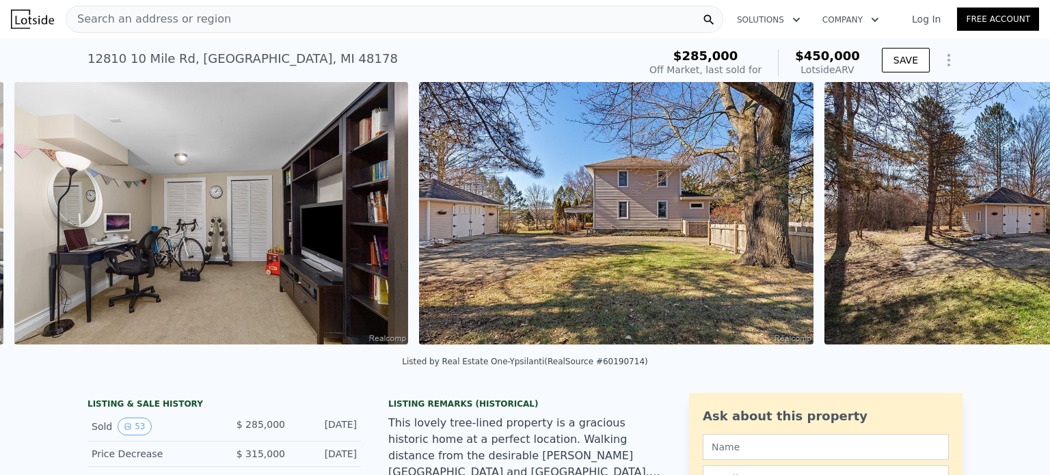
scroll to position [0, 12882]
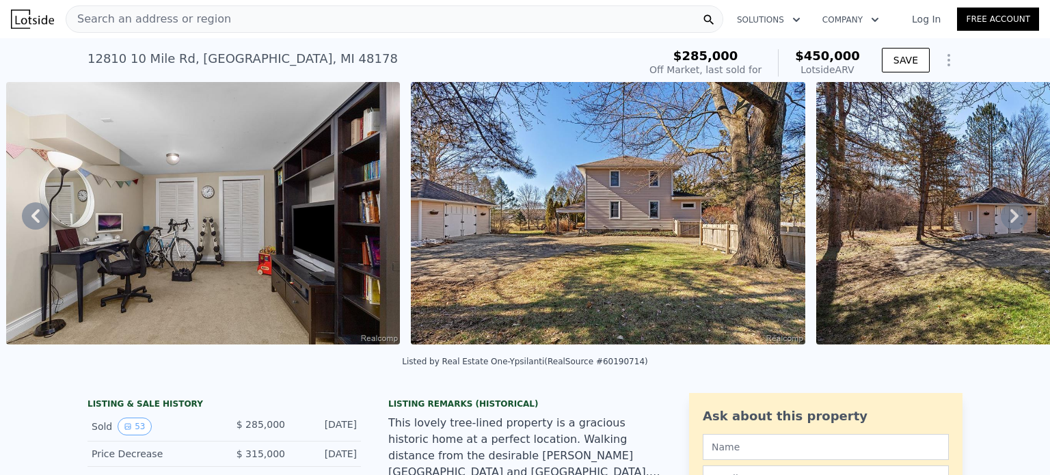
click at [1009, 224] on icon at bounding box center [1014, 215] width 27 height 27
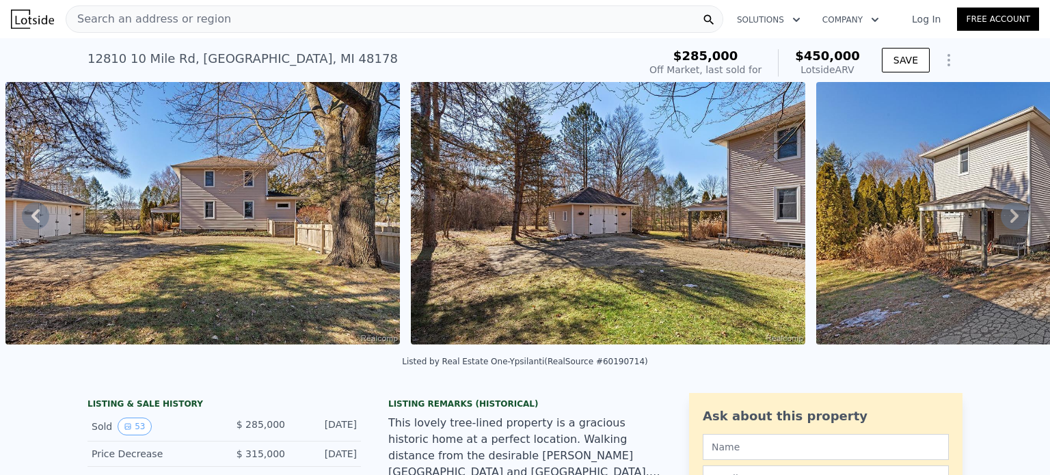
click at [1009, 224] on icon at bounding box center [1014, 215] width 27 height 27
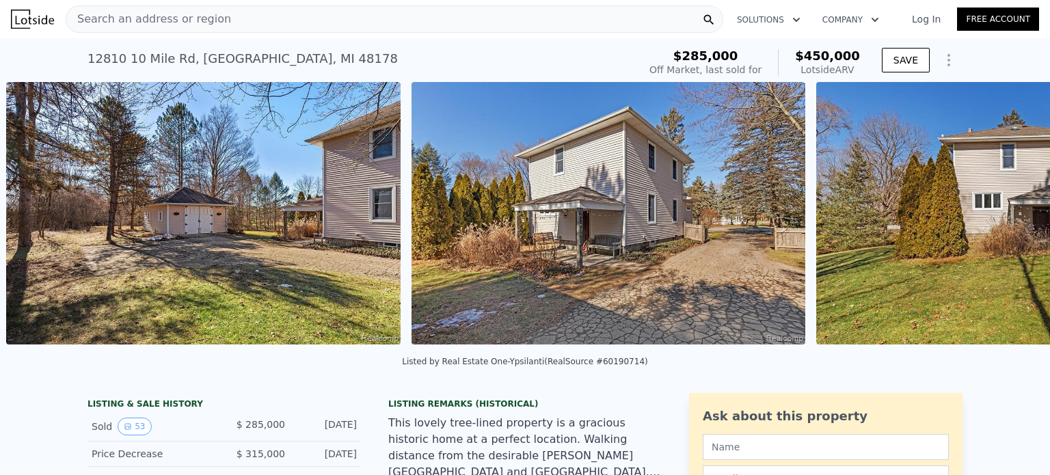
scroll to position [0, 13693]
click at [1009, 224] on icon at bounding box center [1014, 215] width 27 height 27
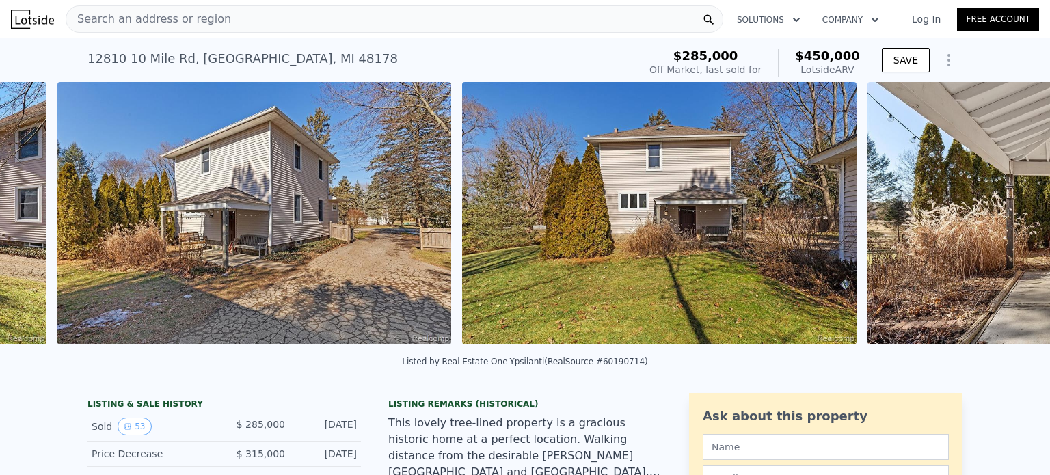
scroll to position [0, 14098]
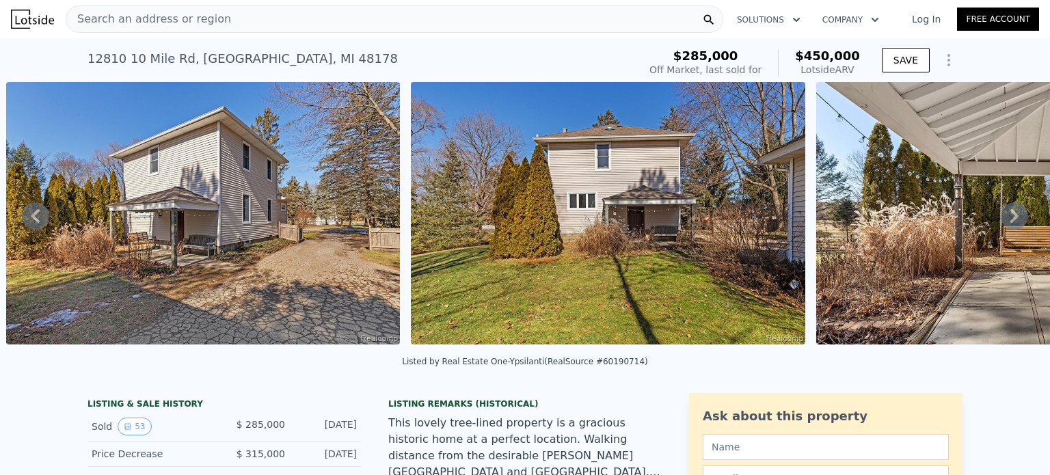
click at [1012, 221] on icon at bounding box center [1014, 215] width 27 height 27
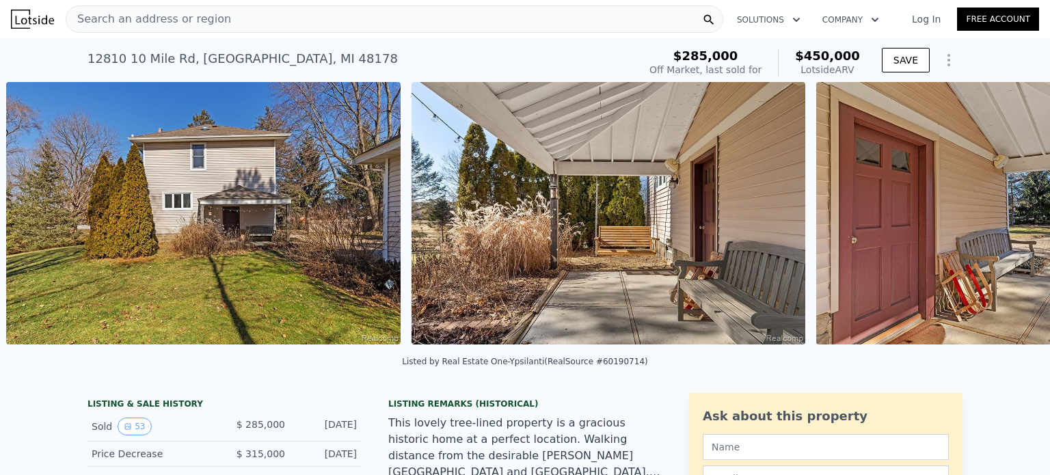
scroll to position [0, 14503]
click at [1002, 221] on icon at bounding box center [1014, 215] width 27 height 27
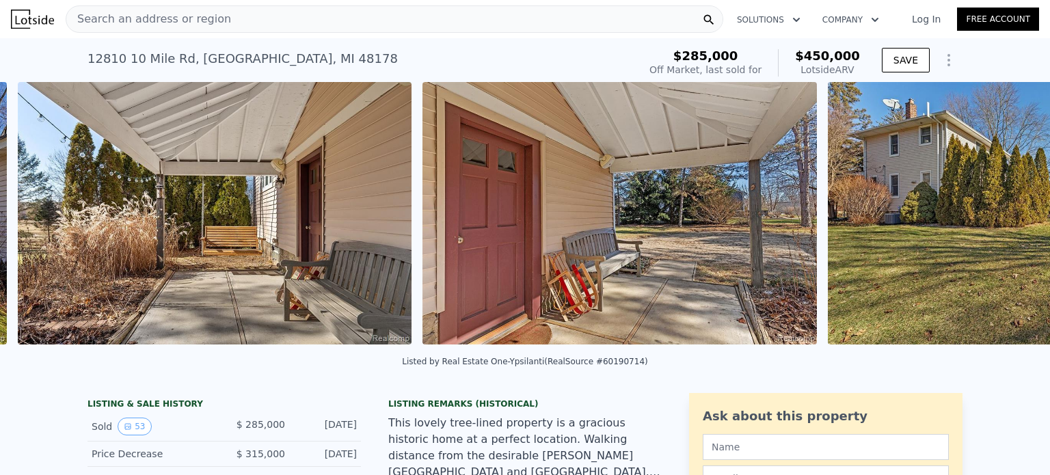
scroll to position [0, 14909]
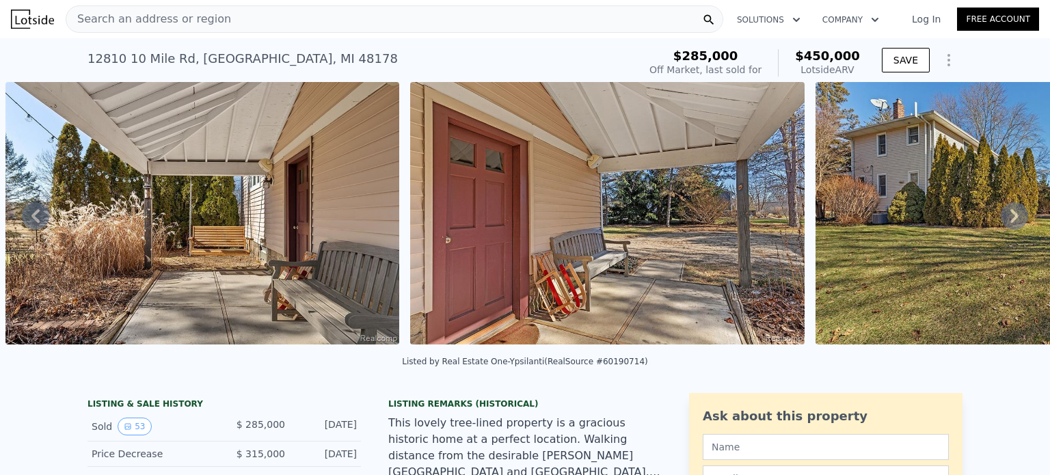
click at [1002, 221] on icon at bounding box center [1014, 215] width 27 height 27
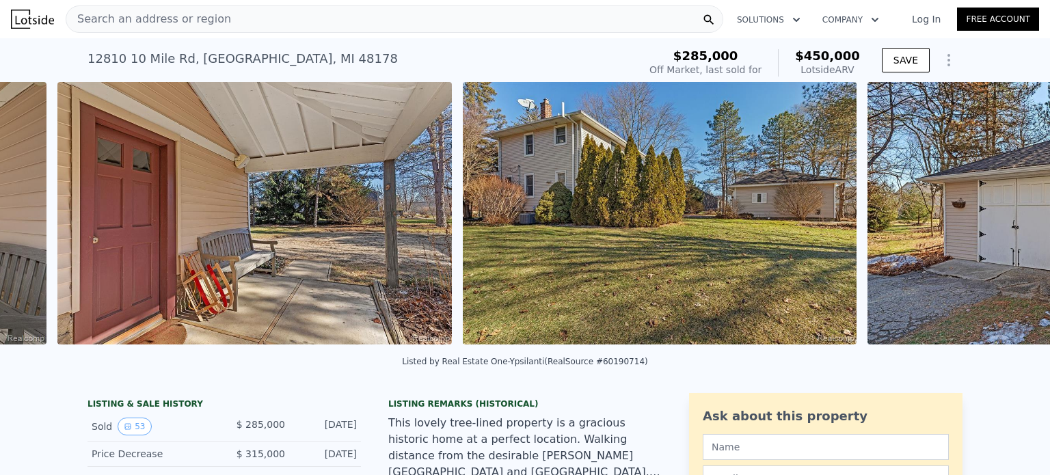
scroll to position [0, 15314]
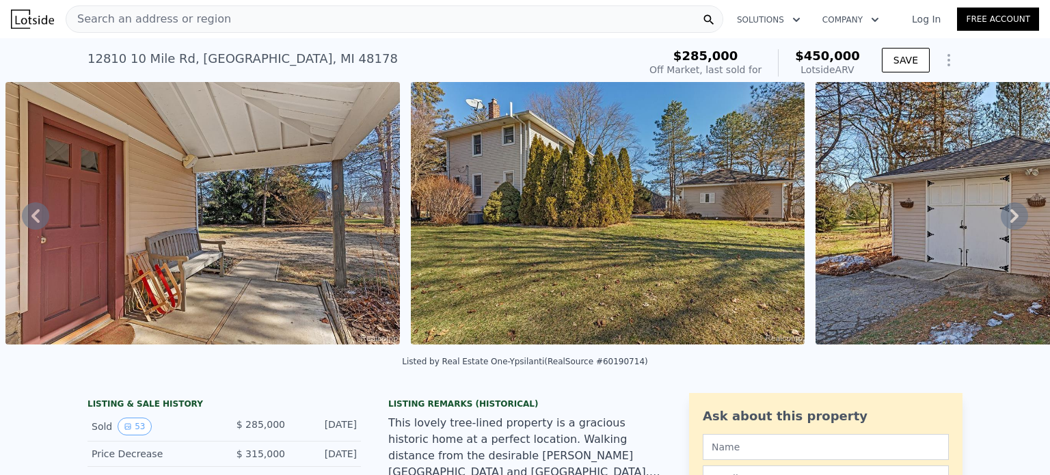
click at [1002, 221] on icon at bounding box center [1014, 215] width 27 height 27
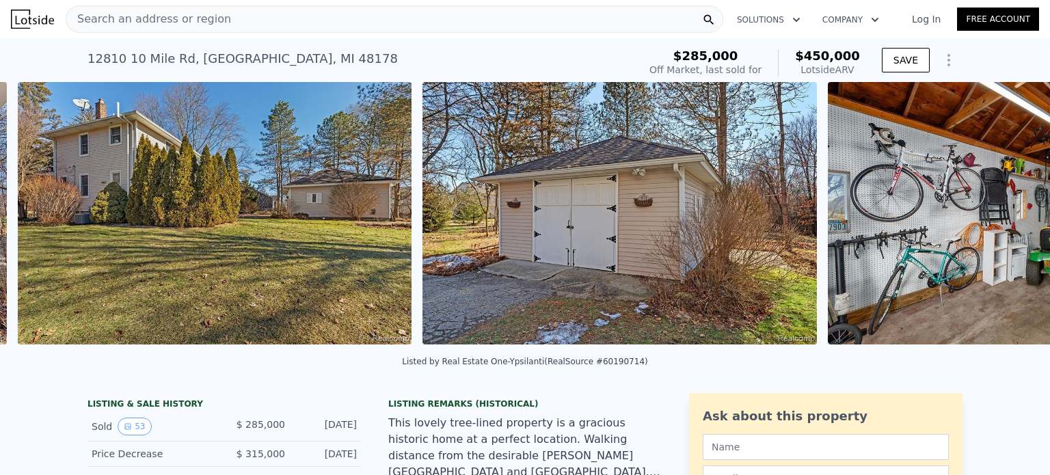
scroll to position [0, 15719]
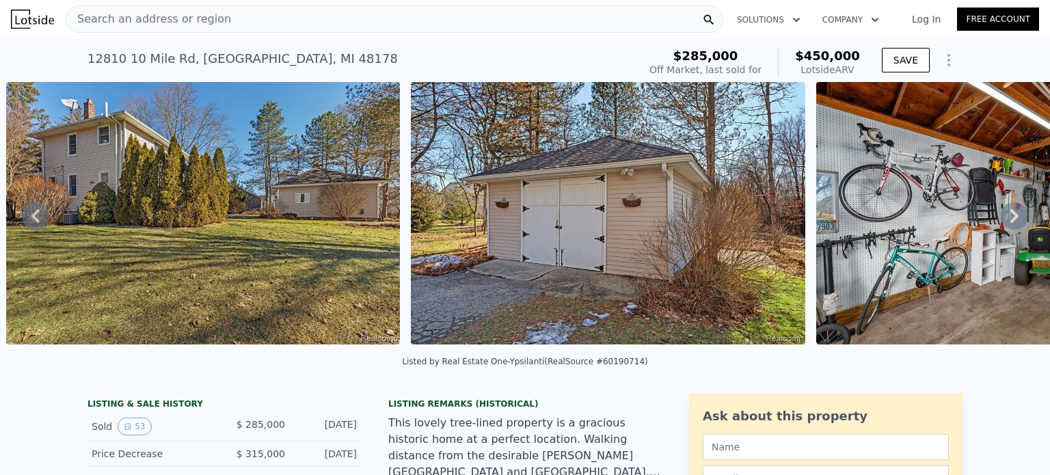
click at [1003, 218] on icon at bounding box center [1014, 215] width 27 height 27
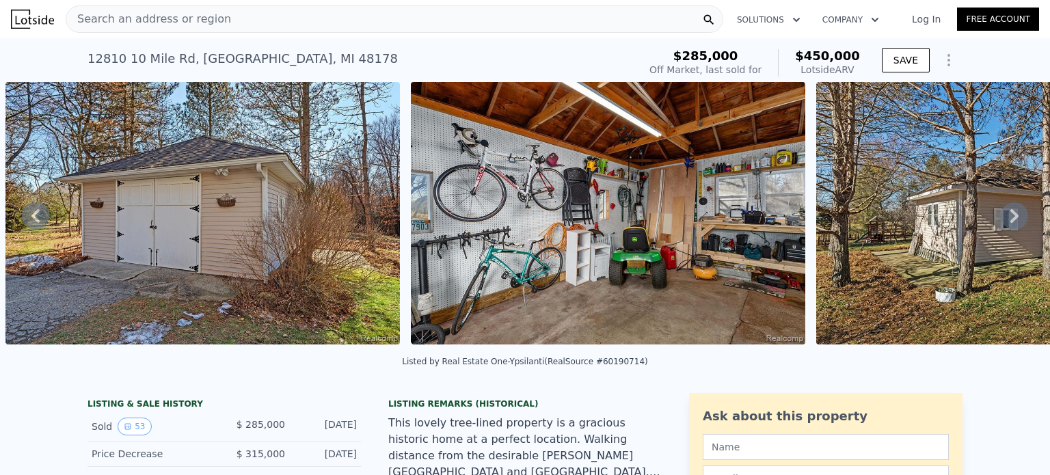
click at [1003, 218] on icon at bounding box center [1014, 215] width 27 height 27
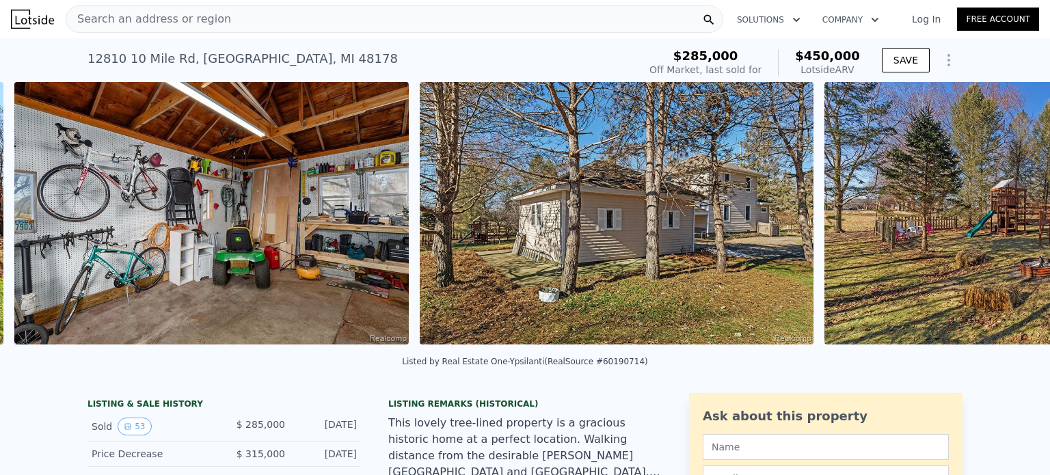
scroll to position [0, 16529]
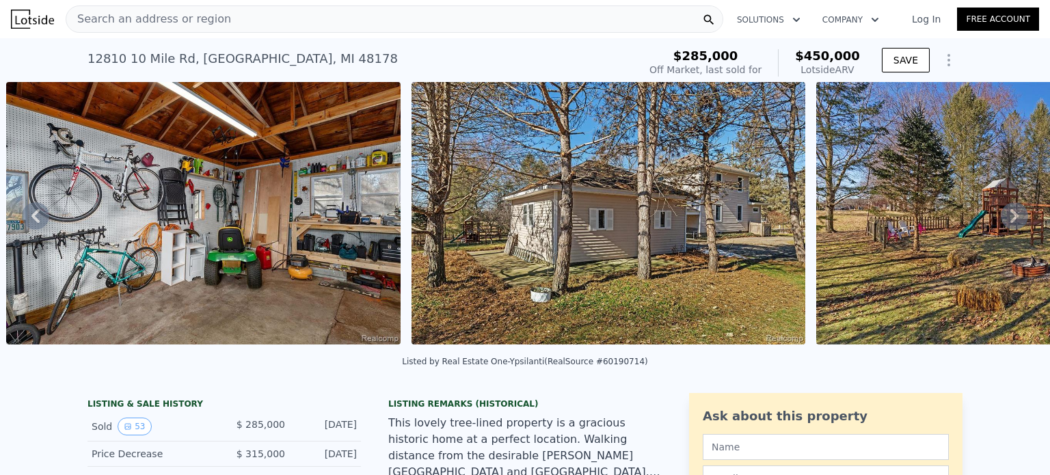
click at [1003, 218] on icon at bounding box center [1014, 215] width 27 height 27
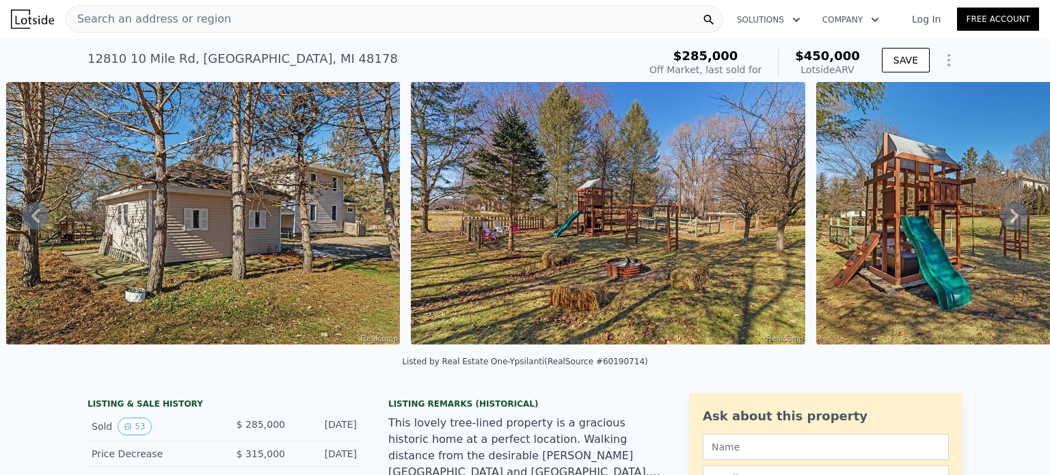
click at [1003, 218] on icon at bounding box center [1014, 215] width 27 height 27
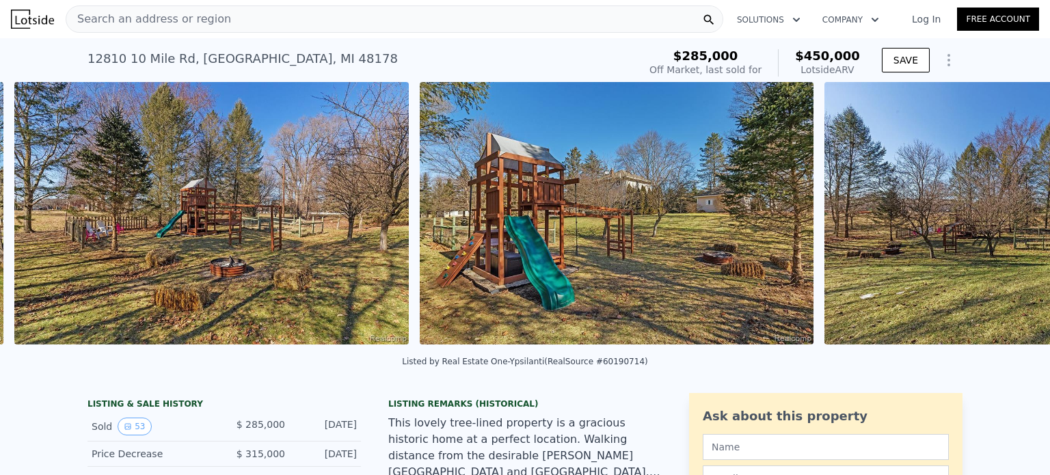
scroll to position [0, 17340]
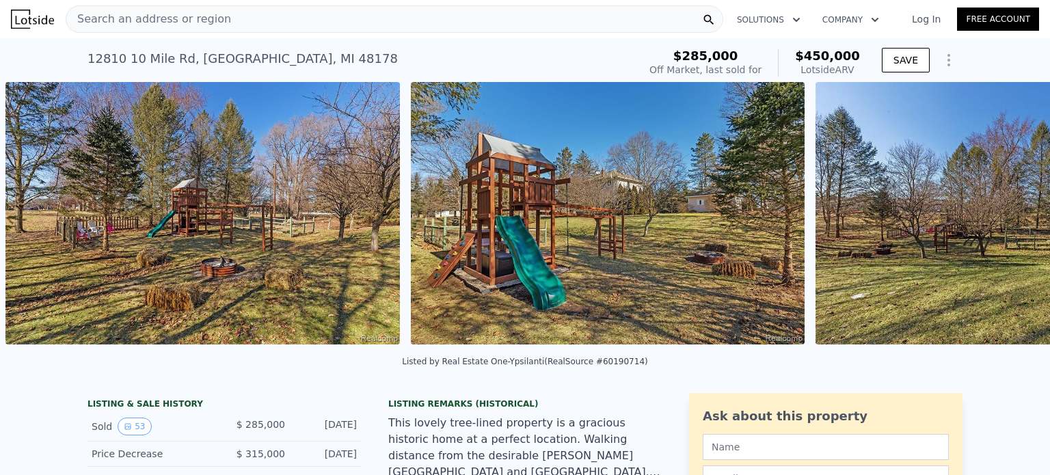
click at [1003, 218] on img at bounding box center [1013, 213] width 395 height 263
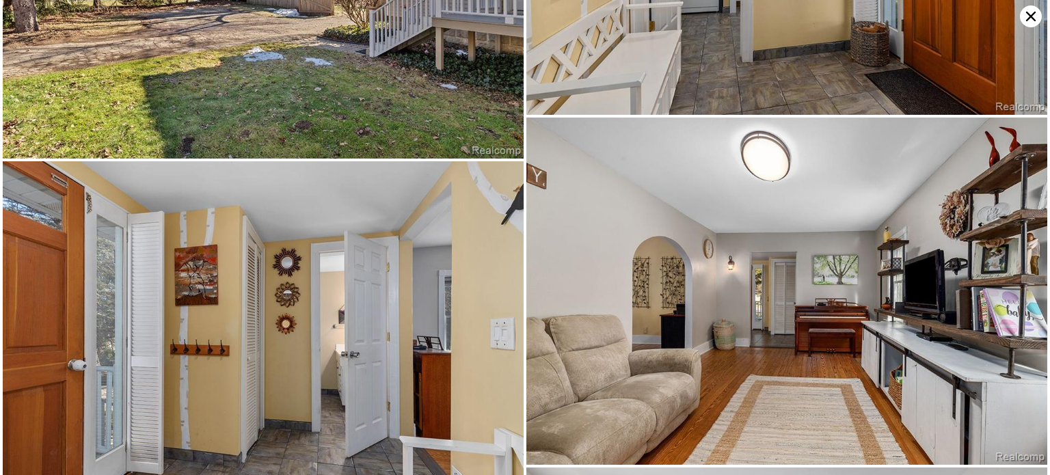
scroll to position [389, 0]
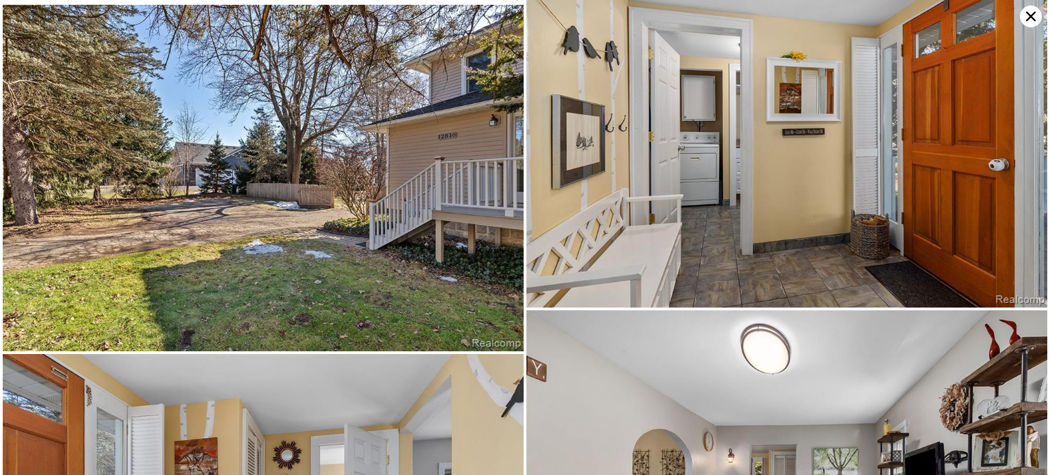
drag, startPoint x: 1031, startPoint y: 18, endPoint x: 1032, endPoint y: 10, distance: 8.2
click at [1032, 11] on icon at bounding box center [1031, 16] width 22 height 22
